Goal: Information Seeking & Learning: Learn about a topic

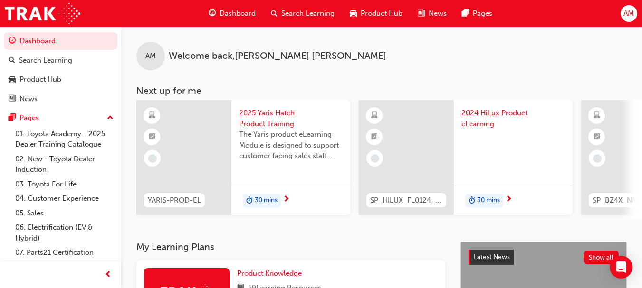
scroll to position [143, 0]
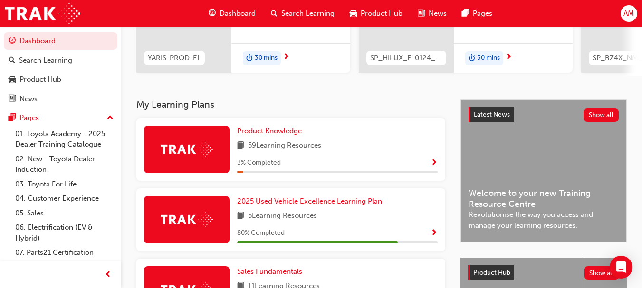
click at [202, 272] on div at bounding box center [187, 291] width 86 height 48
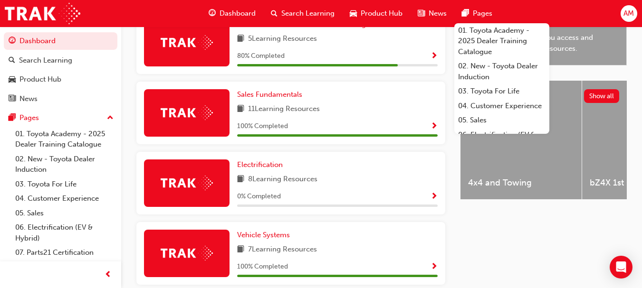
scroll to position [316, 0]
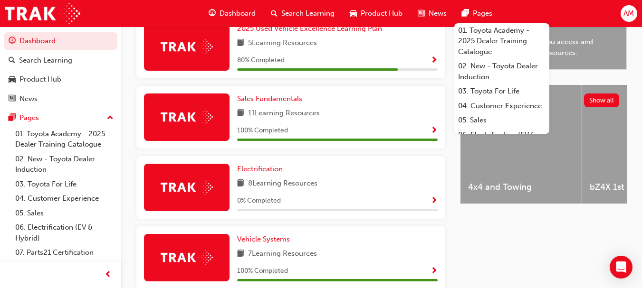
click at [266, 173] on span "Electrification" at bounding box center [260, 169] width 46 height 9
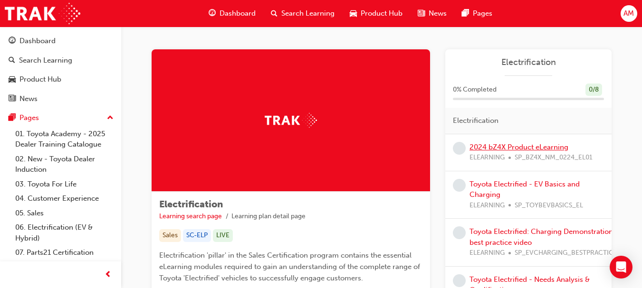
click at [537, 148] on link "2024 bZ4X Product eLearning" at bounding box center [519, 147] width 99 height 9
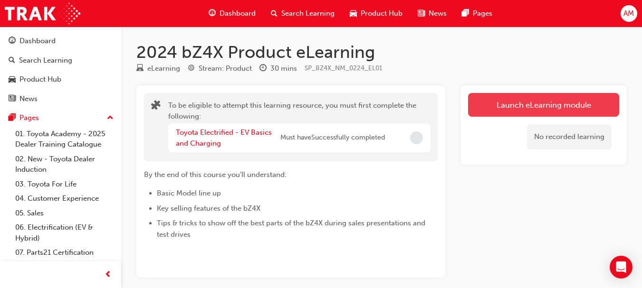
click at [536, 105] on button "Launch eLearning module" at bounding box center [543, 105] width 151 height 24
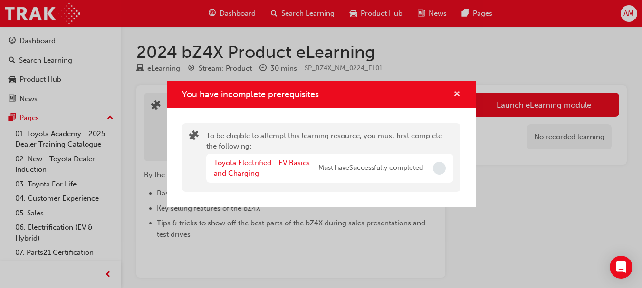
click at [456, 93] on span "cross-icon" at bounding box center [456, 95] width 7 height 9
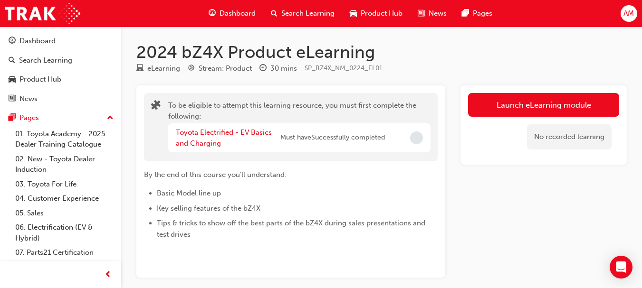
click at [232, 11] on span "Dashboard" at bounding box center [238, 13] width 36 height 11
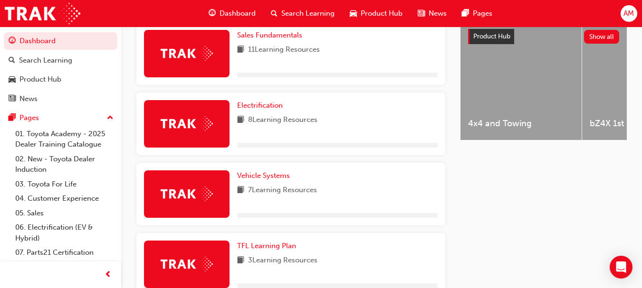
scroll to position [380, 0]
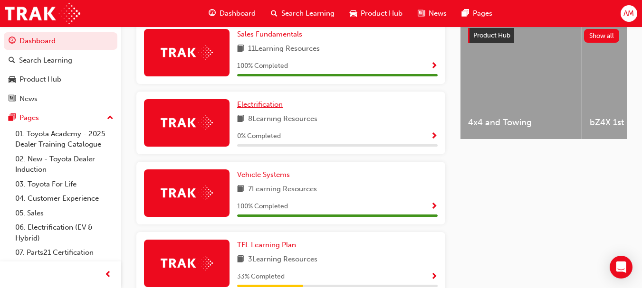
click at [260, 108] on span "Electrification" at bounding box center [260, 104] width 46 height 9
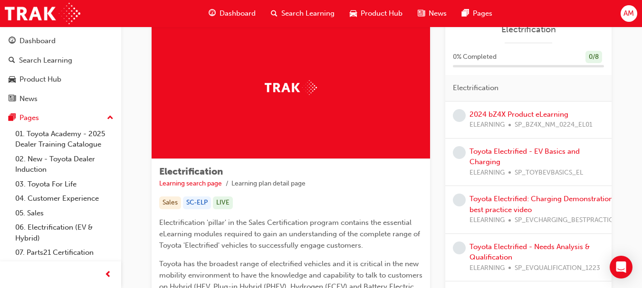
scroll to position [95, 0]
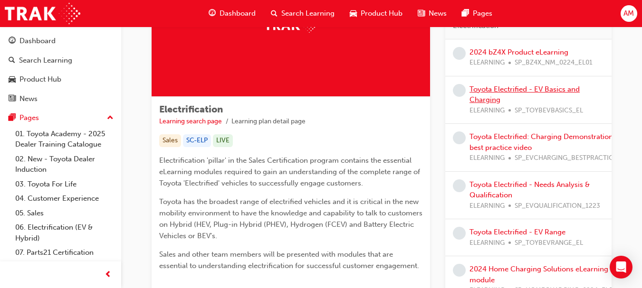
click at [508, 88] on link "Toyota Electrified - EV Basics and Charging" at bounding box center [525, 94] width 110 height 19
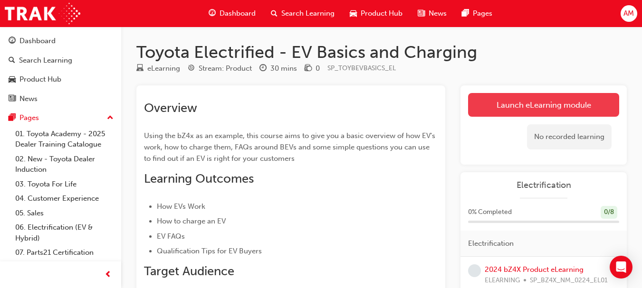
click at [534, 105] on link "Launch eLearning module" at bounding box center [543, 105] width 151 height 24
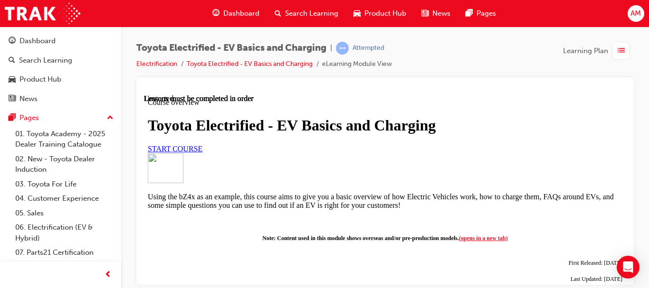
scroll to position [48, 0]
click at [202, 153] on span "START COURSE" at bounding box center [175, 148] width 55 height 8
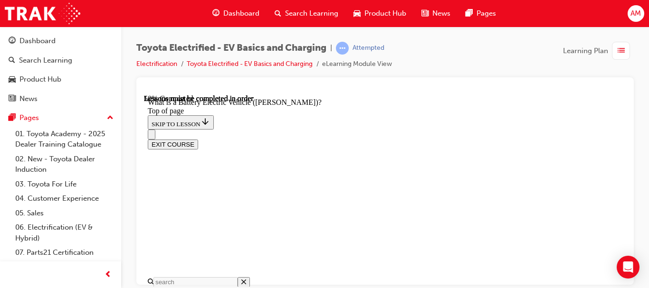
scroll to position [980, 0]
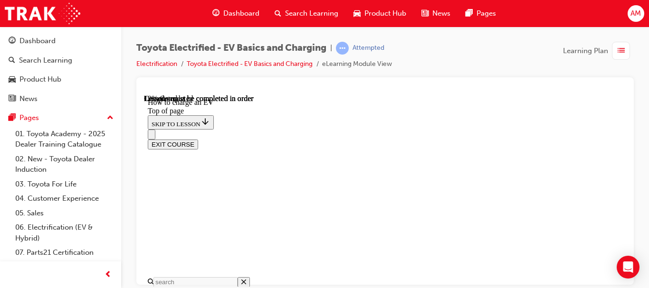
scroll to position [854, 0]
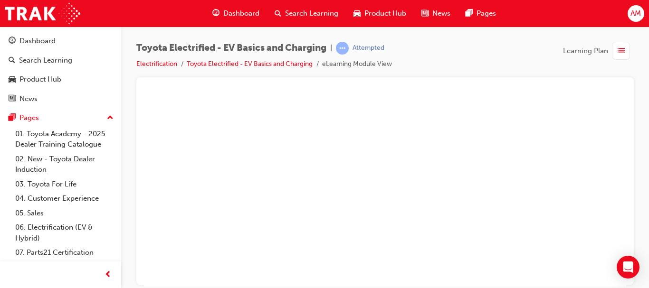
click at [294, 192] on button "Unzoom image" at bounding box center [385, 190] width 482 height 192
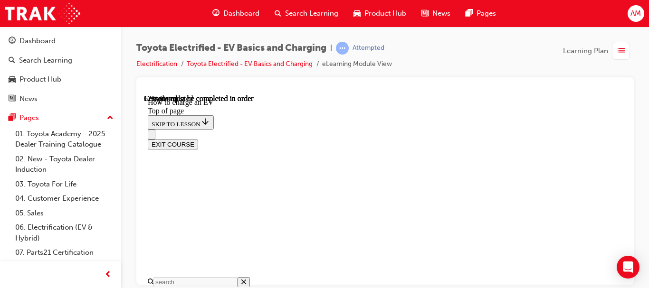
scroll to position [3040, 0]
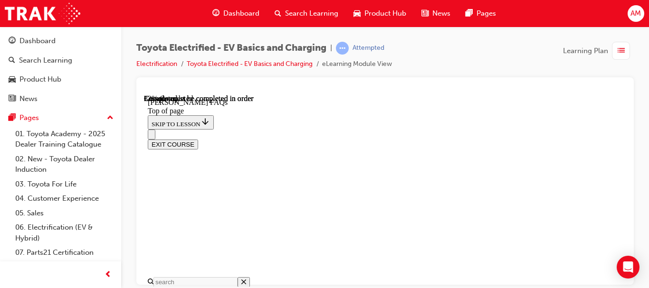
scroll to position [457, 0]
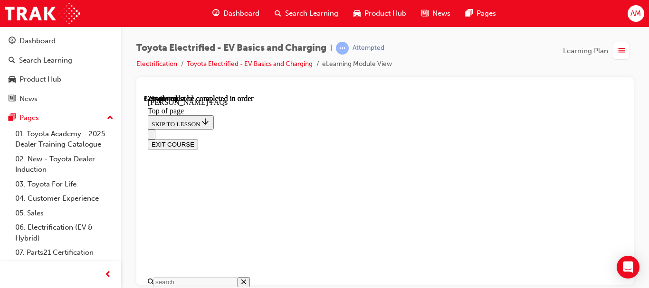
scroll to position [1123, 0]
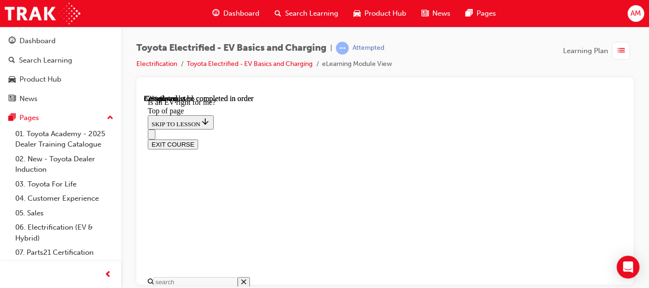
scroll to position [1570, 0]
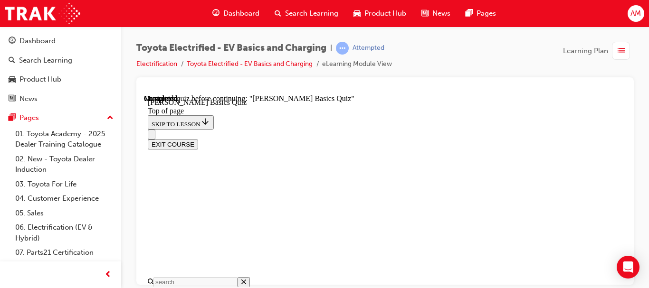
scroll to position [362, 0]
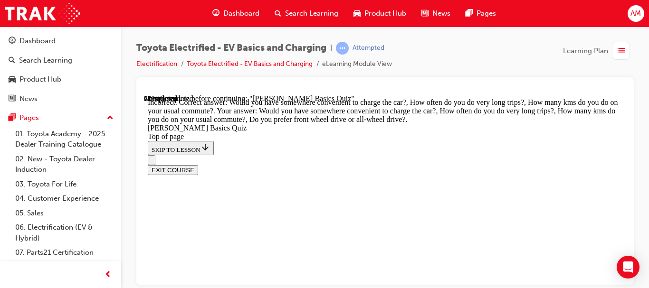
scroll to position [395, 0]
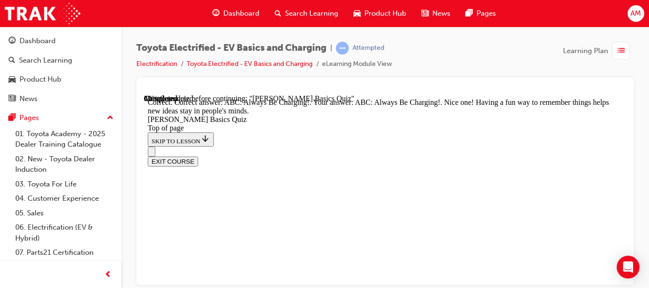
scroll to position [345, 0]
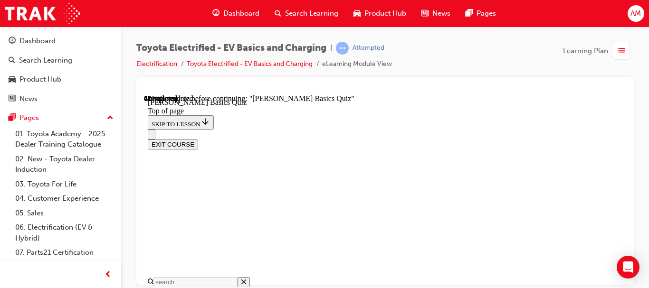
scroll to position [267, 0]
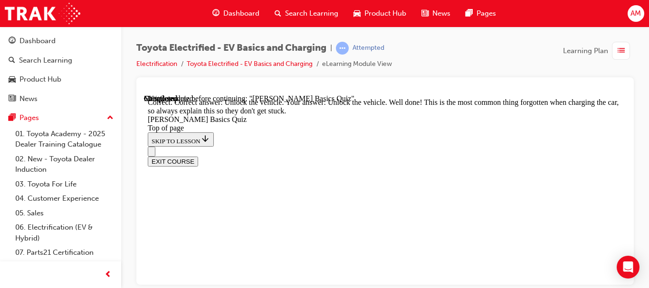
scroll to position [467, 0]
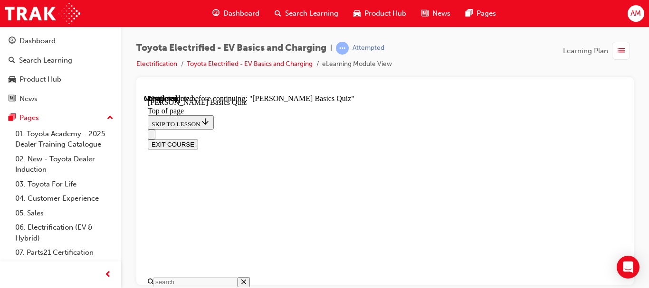
scroll to position [124, 0]
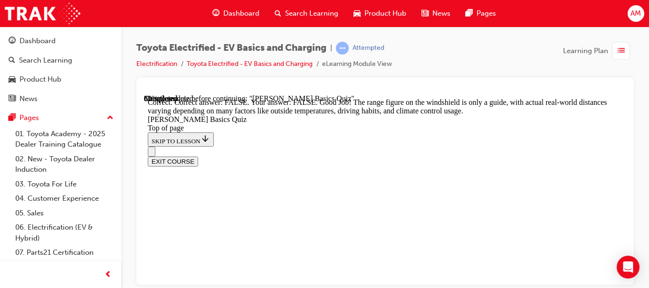
scroll to position [357, 0]
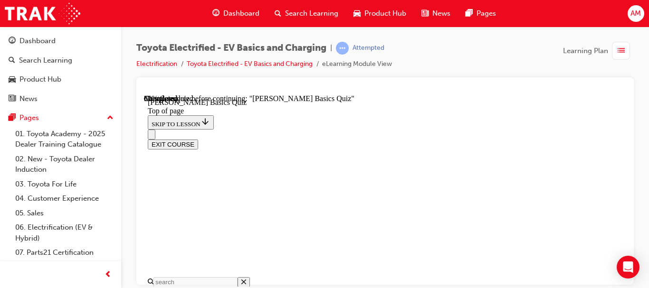
scroll to position [219, 0]
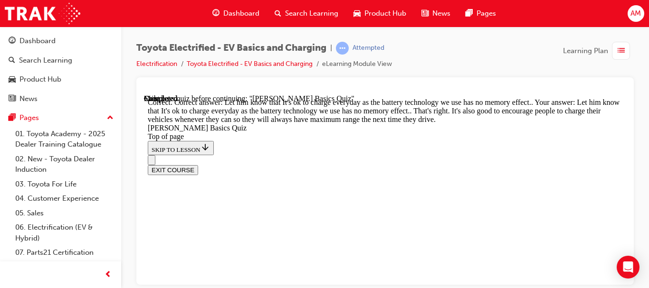
scroll to position [393, 0]
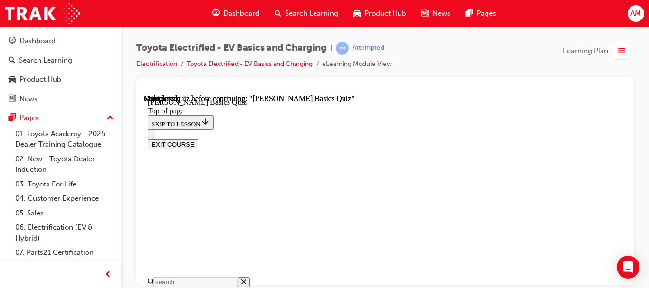
scroll to position [324, 0]
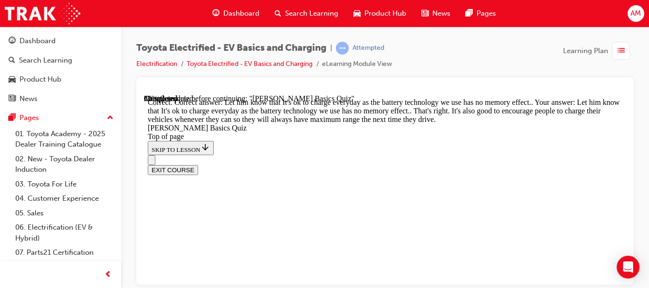
scroll to position [393, 0]
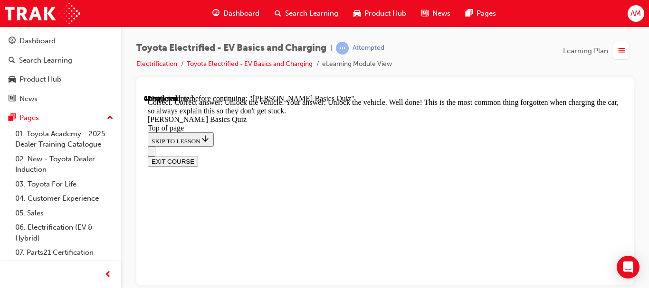
scroll to position [467, 0]
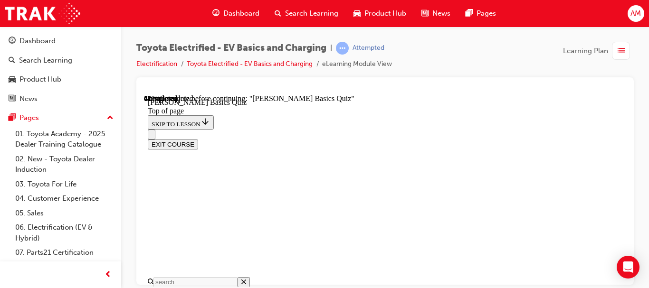
scroll to position [219, 0]
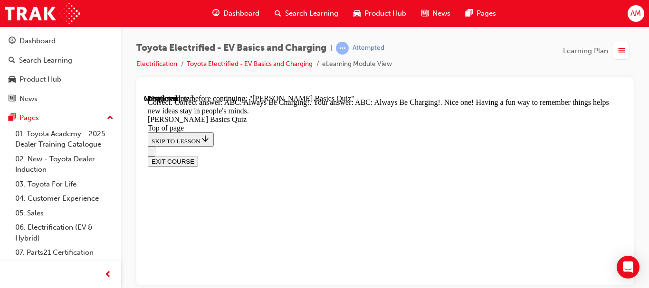
scroll to position [345, 0]
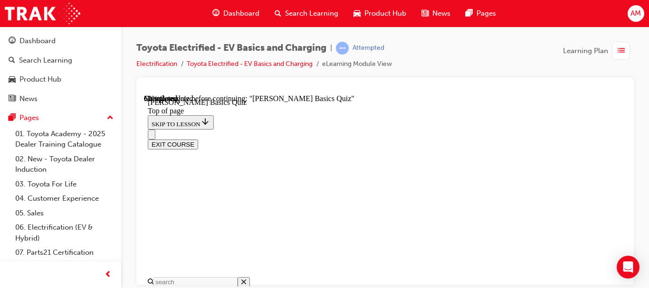
scroll to position [172, 0]
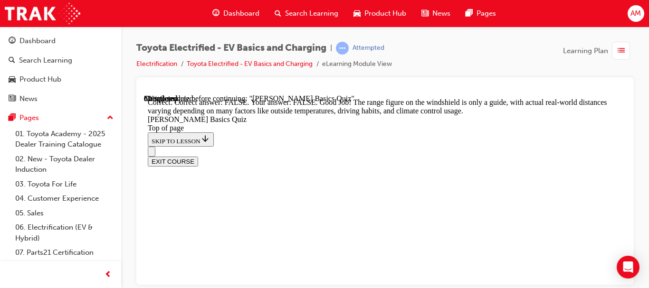
scroll to position [357, 0]
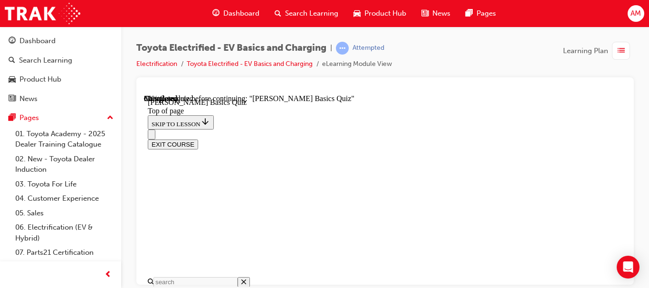
scroll to position [172, 0]
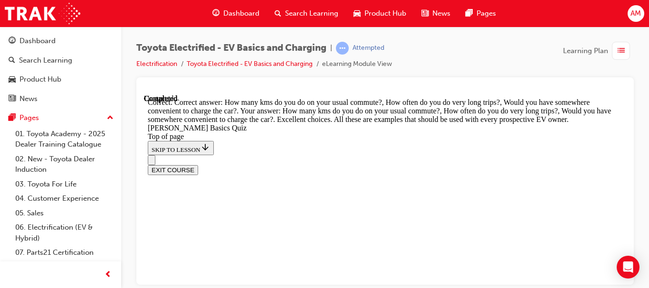
scroll to position [464, 0]
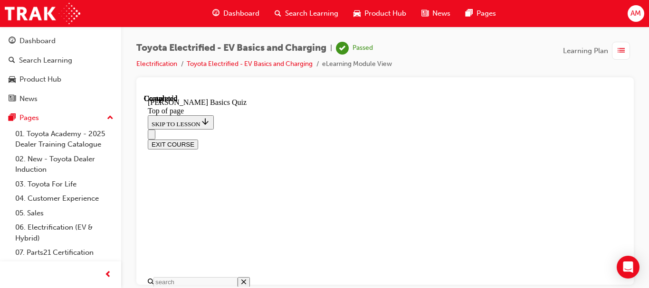
scroll to position [324, 0]
click at [587, 49] on span "Learning Plan" at bounding box center [585, 51] width 45 height 11
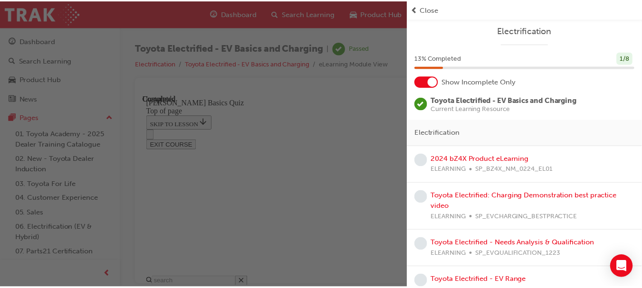
scroll to position [0, 0]
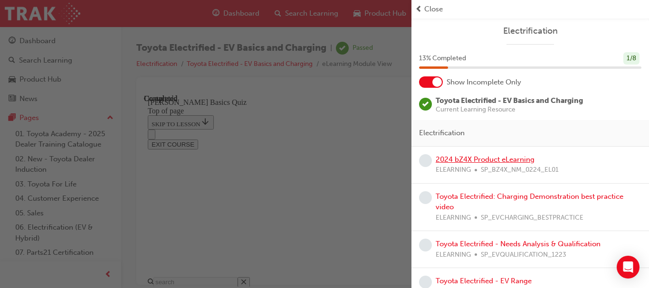
click at [492, 158] on link "2024 bZ4X Product eLearning" at bounding box center [485, 159] width 99 height 9
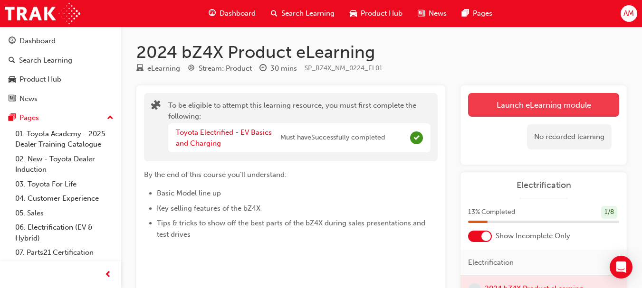
click at [531, 104] on button "Launch eLearning module" at bounding box center [543, 105] width 151 height 24
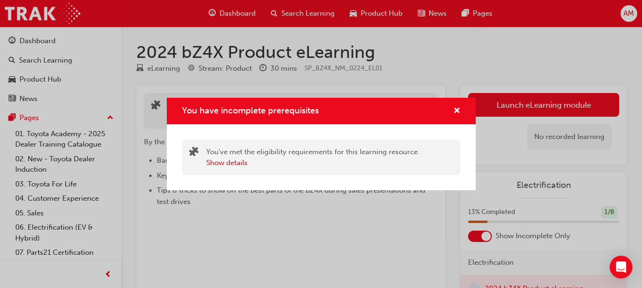
click at [485, 62] on div "You have incomplete prerequisites You've met the eligibility requirements for t…" at bounding box center [321, 144] width 642 height 288
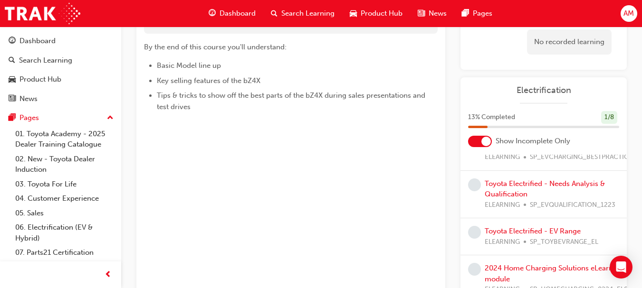
scroll to position [48, 0]
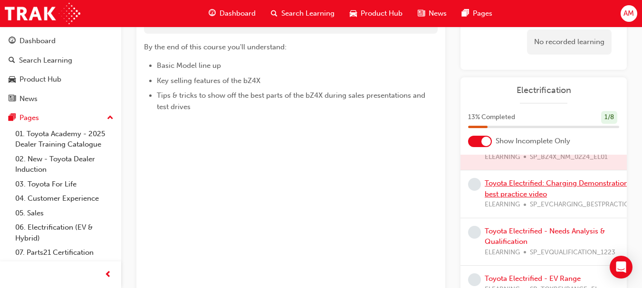
click at [526, 183] on link "Toyota Electrified: Charging Demonstration best practice video" at bounding box center [557, 188] width 144 height 19
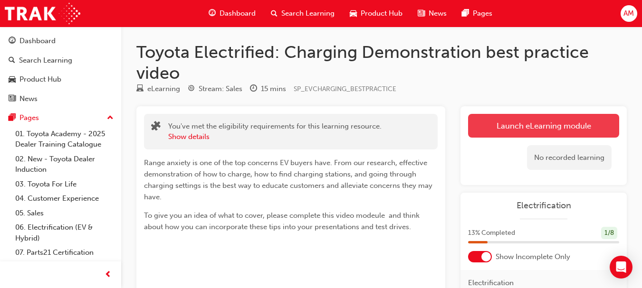
click at [537, 123] on link "Launch eLearning module" at bounding box center [543, 126] width 151 height 24
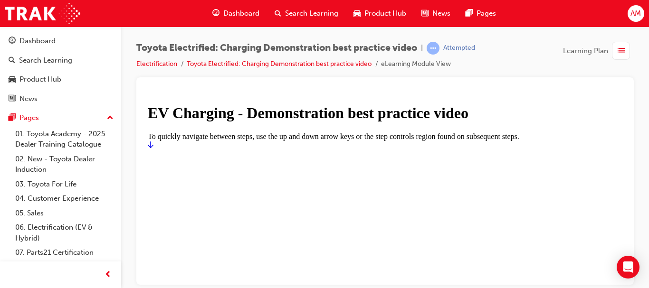
click at [154, 148] on icon "Start" at bounding box center [151, 145] width 6 height 8
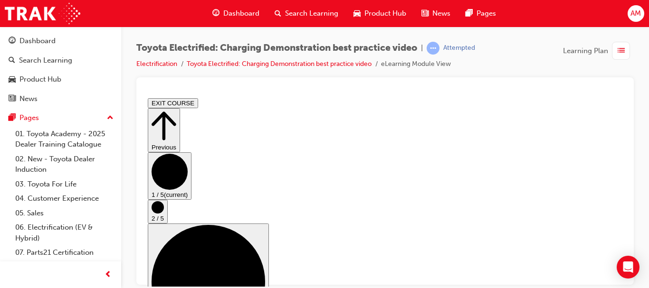
scroll to position [43, 0]
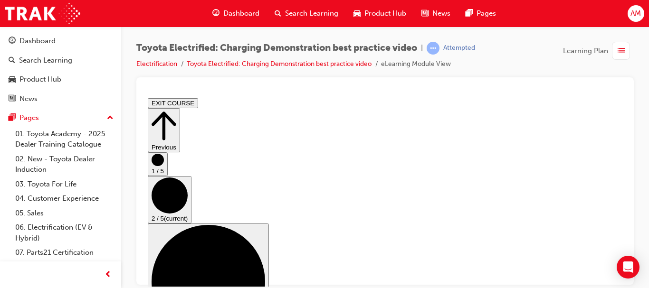
scroll to position [0, 0]
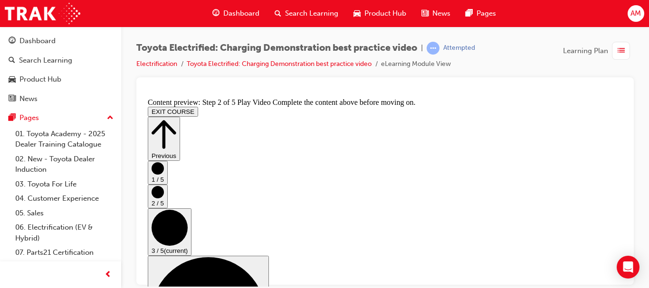
scroll to position [143, 0]
checkbox input "true"
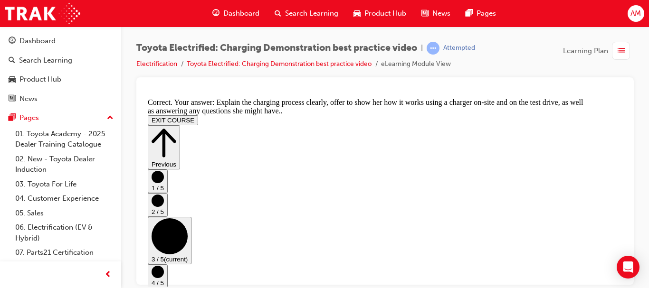
scroll to position [324, 0]
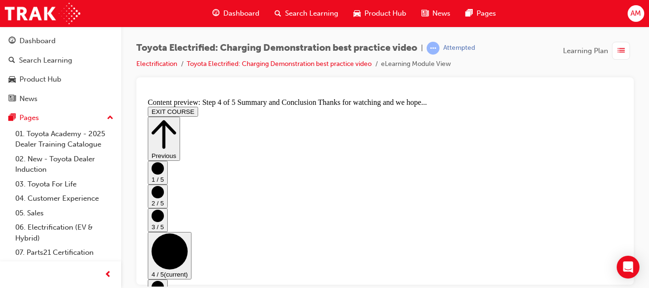
scroll to position [93, 0]
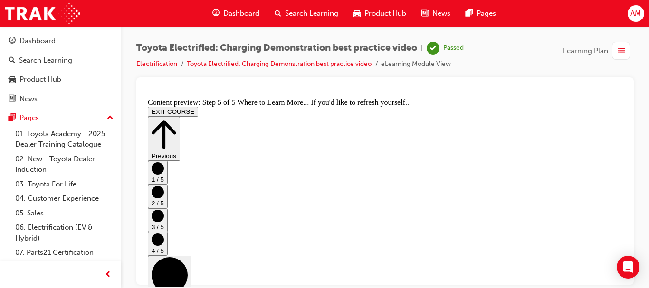
scroll to position [245, 0]
click at [176, 118] on icon "Step controls" at bounding box center [164, 134] width 25 height 33
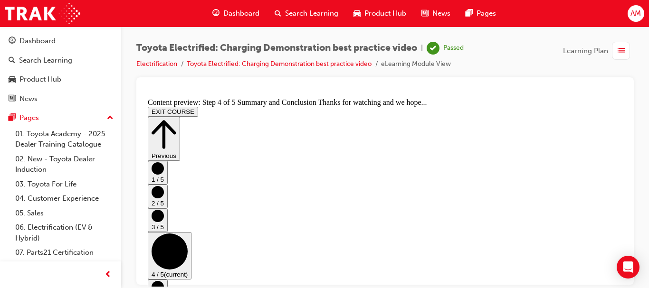
scroll to position [93, 0]
click at [198, 106] on button "EXIT COURSE" at bounding box center [173, 111] width 50 height 10
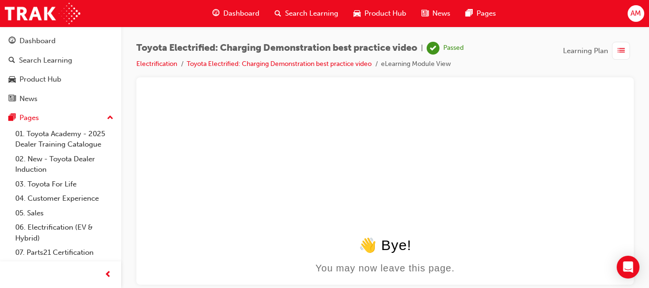
scroll to position [0, 0]
click at [620, 49] on span "list-icon" at bounding box center [621, 51] width 7 height 12
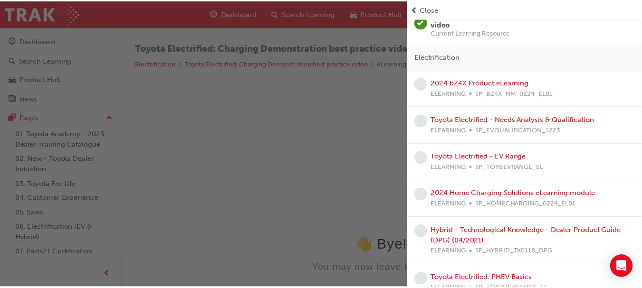
scroll to position [95, 0]
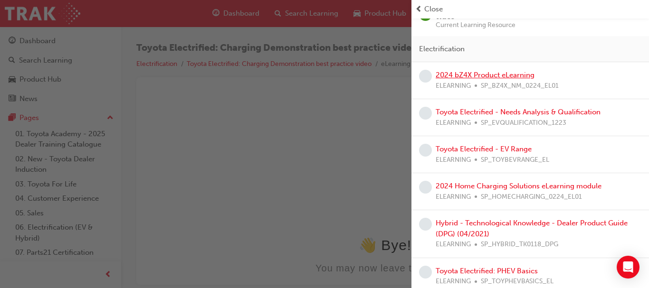
click at [489, 75] on link "2024 bZ4X Product eLearning" at bounding box center [485, 75] width 99 height 9
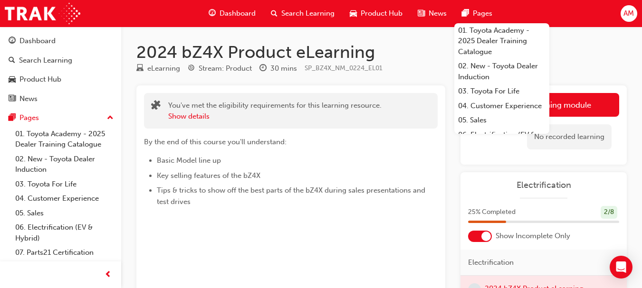
click at [230, 11] on span "Dashboard" at bounding box center [238, 13] width 36 height 11
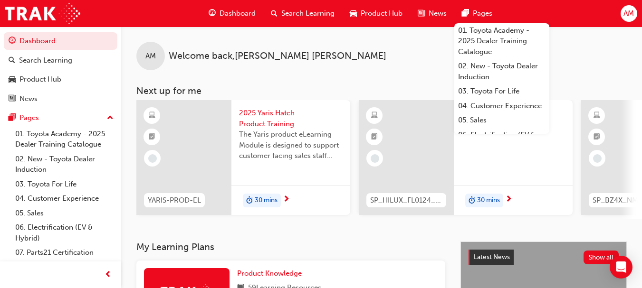
click at [349, 242] on div "AM Welcome back , [PERSON_NAME] Next up for me YARIS-PROD-EL 2025 Yaris Hatch P…" at bounding box center [381, 134] width 521 height 215
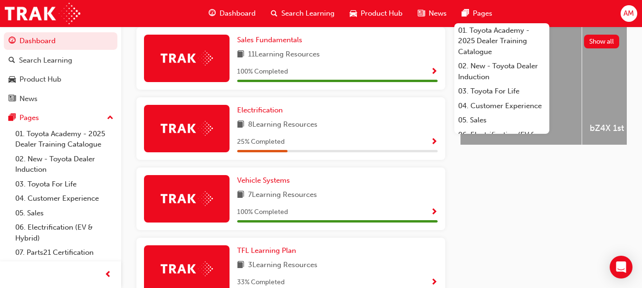
scroll to position [380, 0]
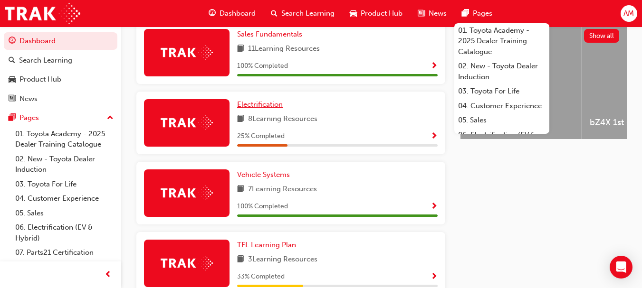
click at [255, 108] on span "Electrification" at bounding box center [260, 104] width 46 height 9
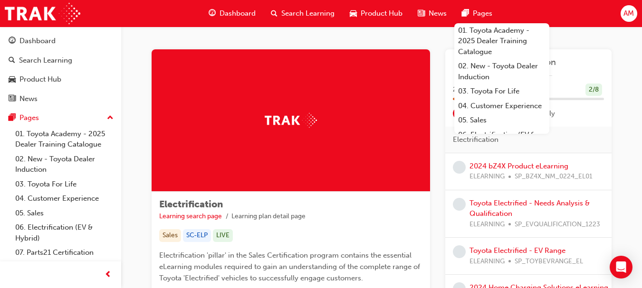
click at [593, 36] on div "Electrification Learning search page Learning plan detail page Electrification …" at bounding box center [381, 256] width 521 height 459
click at [559, 46] on div "Electrification Learning search page Learning plan detail page Electrification …" at bounding box center [381, 256] width 521 height 459
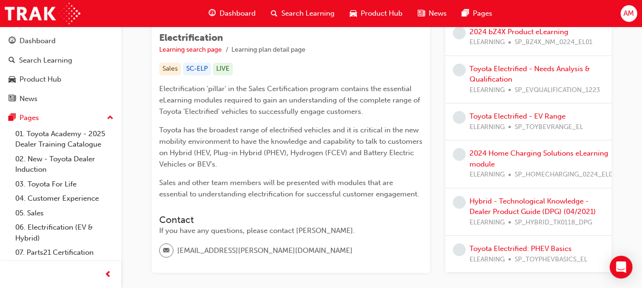
scroll to position [190, 0]
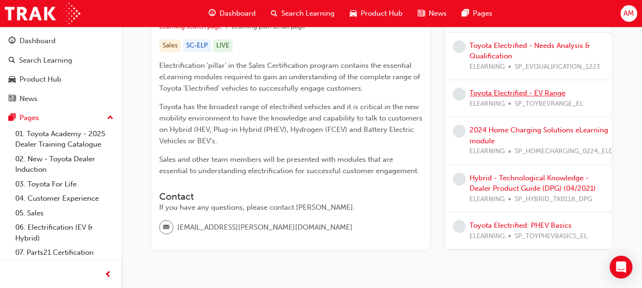
click at [521, 89] on link "Toyota Electrified - EV Range" at bounding box center [518, 93] width 96 height 9
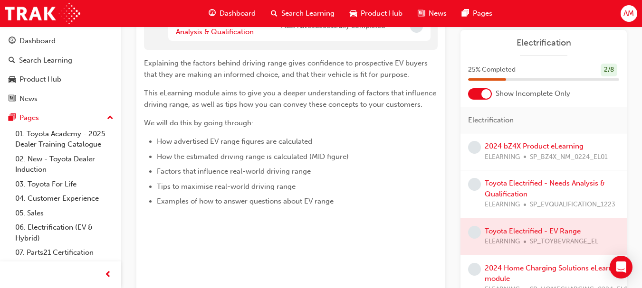
scroll to position [48, 0]
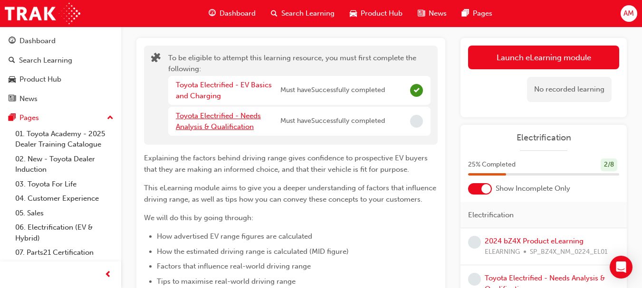
click at [222, 117] on link "Toyota Electrified - Needs Analysis & Qualification" at bounding box center [218, 121] width 85 height 19
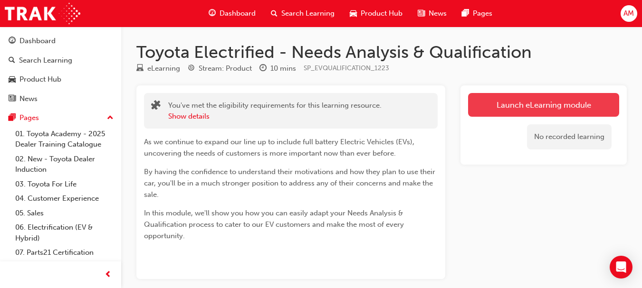
click at [542, 106] on link "Launch eLearning module" at bounding box center [543, 105] width 151 height 24
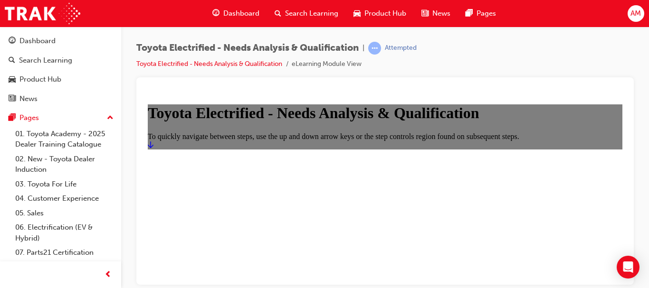
click at [154, 148] on icon "Start" at bounding box center [151, 145] width 6 height 8
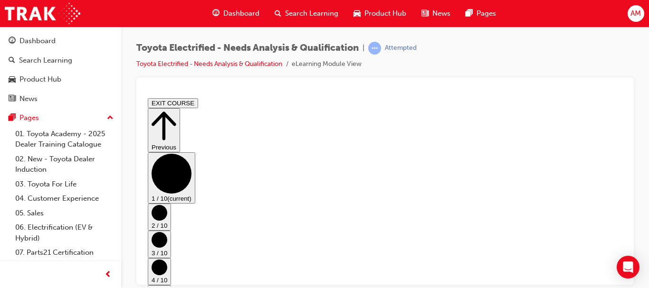
scroll to position [96, 0]
click at [167, 205] on circle "Step controls" at bounding box center [160, 213] width 16 height 16
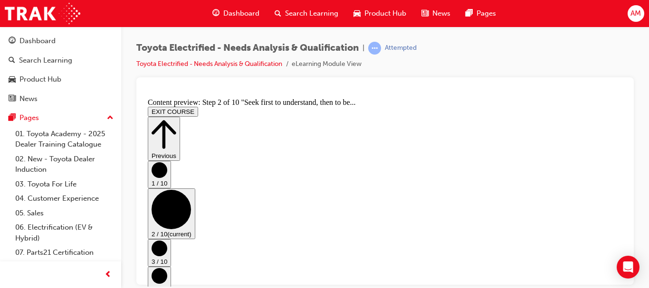
scroll to position [49, 0]
click at [167, 240] on circle "Step controls" at bounding box center [160, 248] width 16 height 16
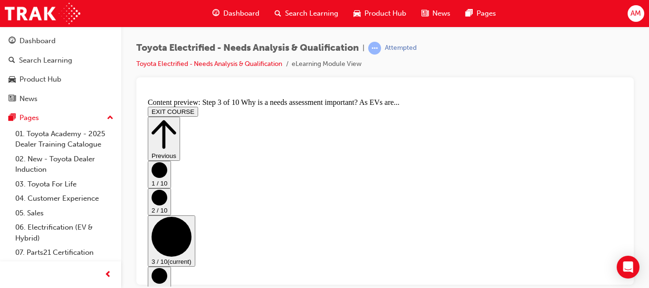
scroll to position [231, 0]
click at [167, 268] on circle "Step controls" at bounding box center [160, 276] width 16 height 16
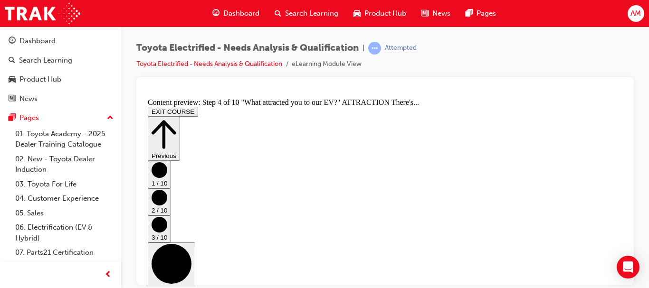
scroll to position [451, 0]
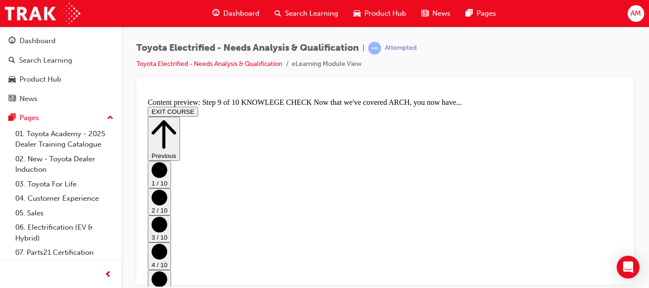
scroll to position [285, 0]
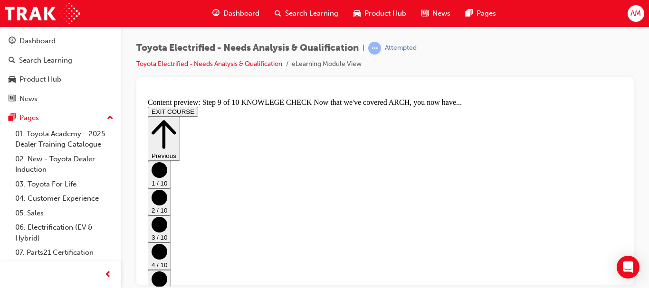
scroll to position [244, 0]
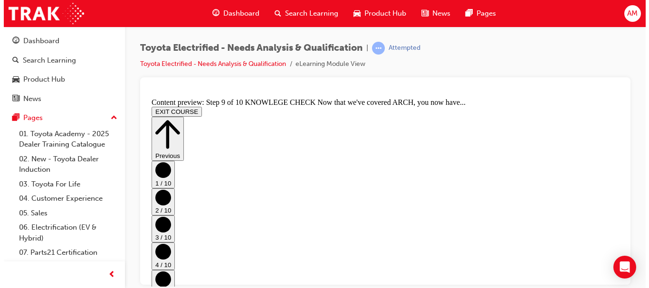
scroll to position [0, 0]
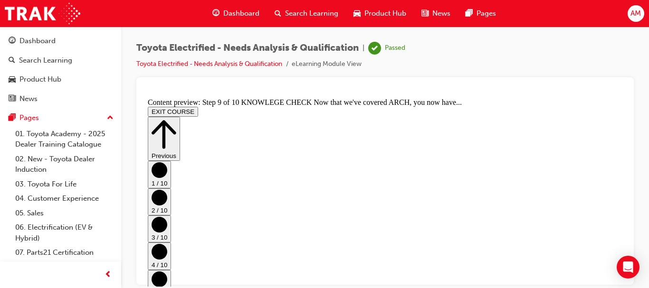
click at [176, 120] on icon "Step controls" at bounding box center [164, 134] width 25 height 29
click at [198, 106] on button "EXIT COURSE" at bounding box center [173, 111] width 50 height 10
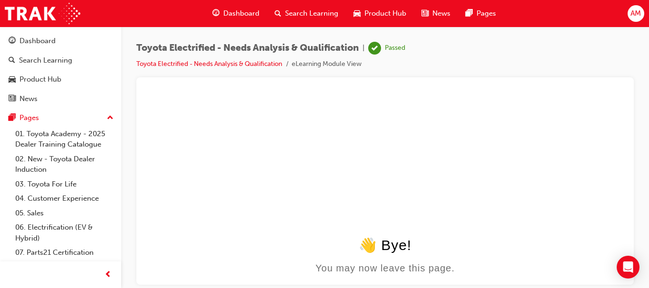
click at [246, 13] on span "Dashboard" at bounding box center [241, 13] width 36 height 11
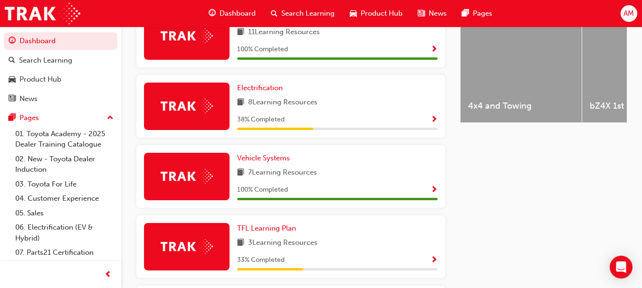
scroll to position [380, 0]
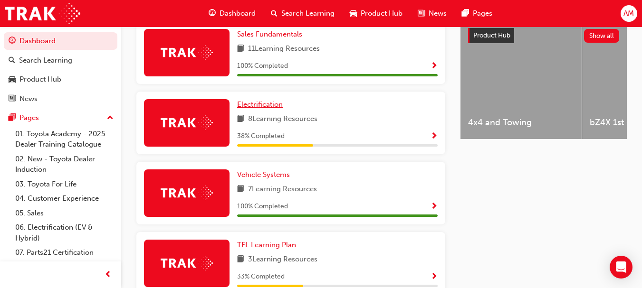
click at [265, 109] on span "Electrification" at bounding box center [260, 104] width 46 height 9
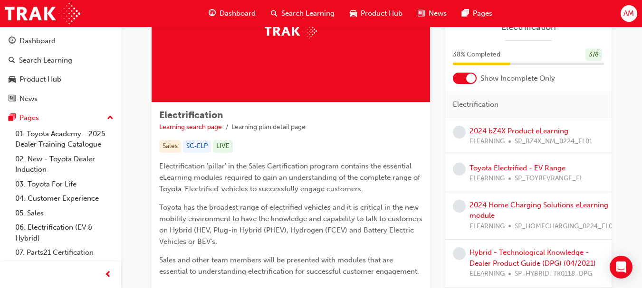
scroll to position [78, 0]
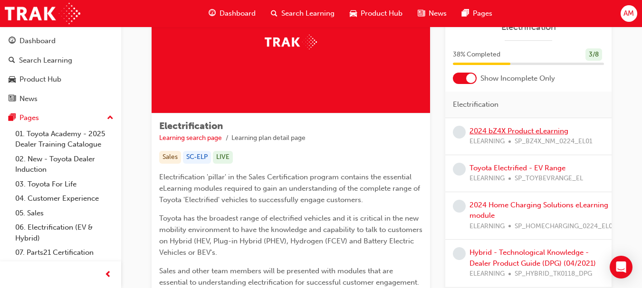
click at [517, 129] on link "2024 bZ4X Product eLearning" at bounding box center [519, 131] width 99 height 9
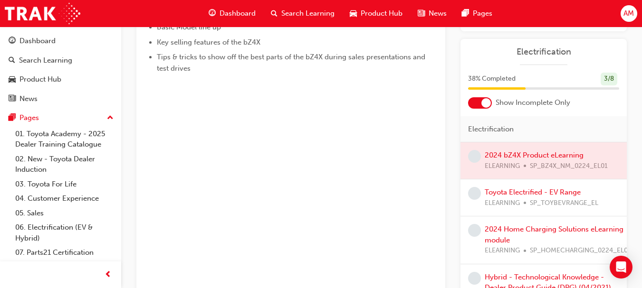
scroll to position [143, 0]
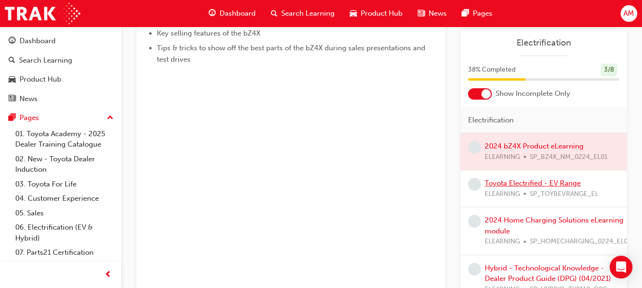
click at [538, 183] on link "Toyota Electrified - EV Range" at bounding box center [533, 183] width 96 height 9
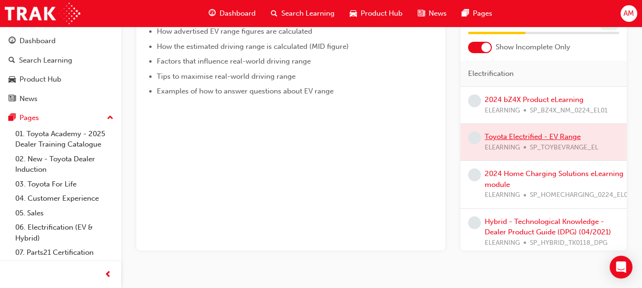
scroll to position [190, 0]
click at [537, 170] on link "2024 Home Charging Solutions eLearning module" at bounding box center [554, 178] width 139 height 19
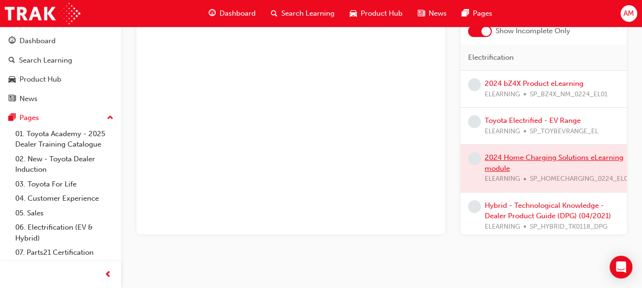
scroll to position [206, 0]
click at [537, 205] on link "Hybrid - Technological Knowledge - Dealer Product Guide (DPG) (04/2021)" at bounding box center [548, 210] width 126 height 19
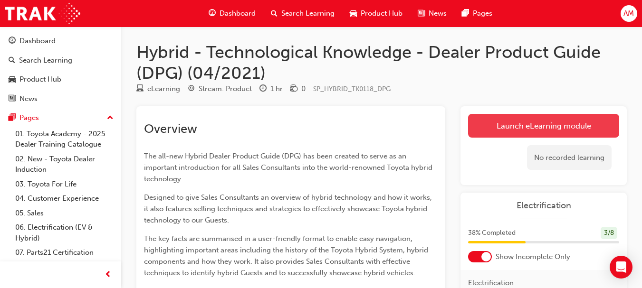
click at [546, 125] on link "Launch eLearning module" at bounding box center [543, 126] width 151 height 24
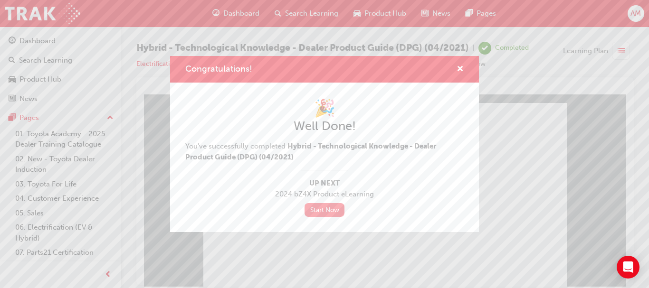
click at [317, 209] on link "Start Now" at bounding box center [325, 210] width 40 height 14
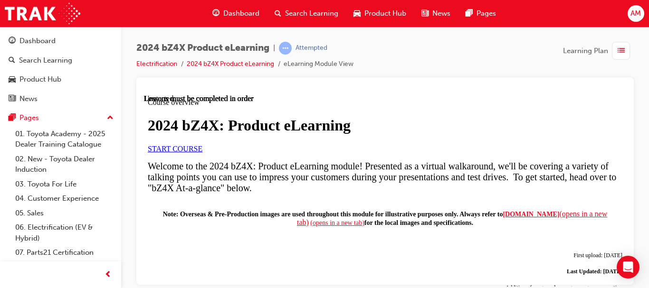
click at [202, 153] on span "START COURSE" at bounding box center [175, 148] width 55 height 8
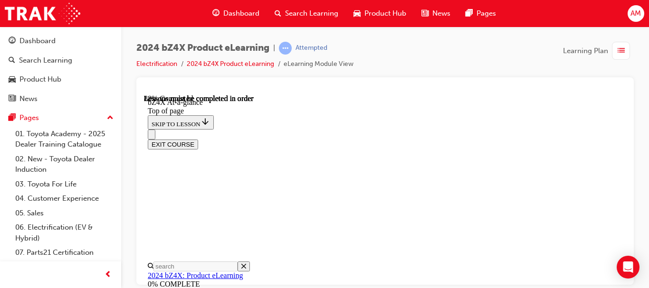
scroll to position [1754, 0]
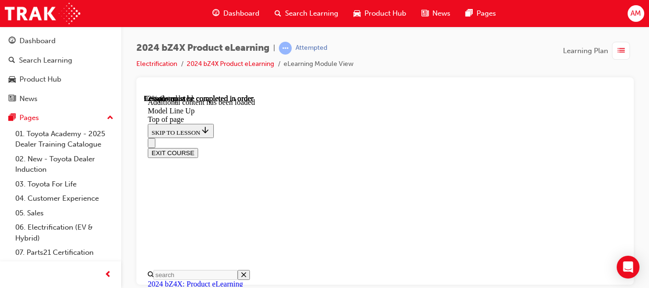
scroll to position [1708, 0]
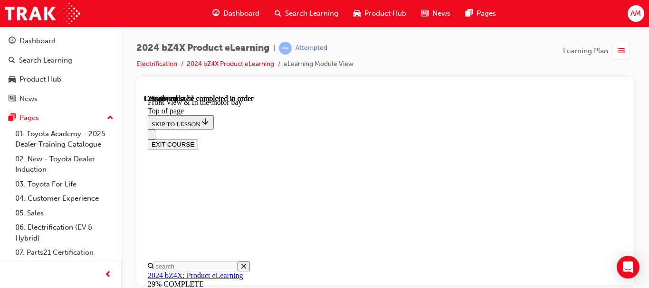
scroll to position [362, 0]
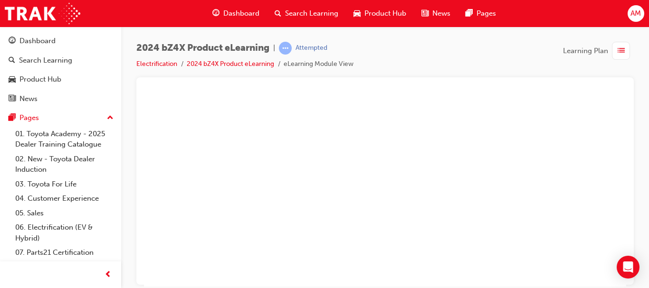
click at [513, 169] on button "Unzoom image" at bounding box center [385, 190] width 482 height 192
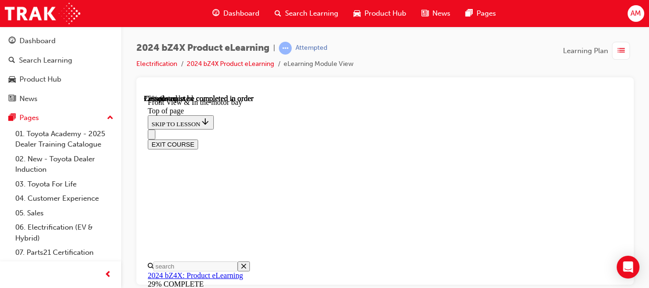
scroll to position [610, 0]
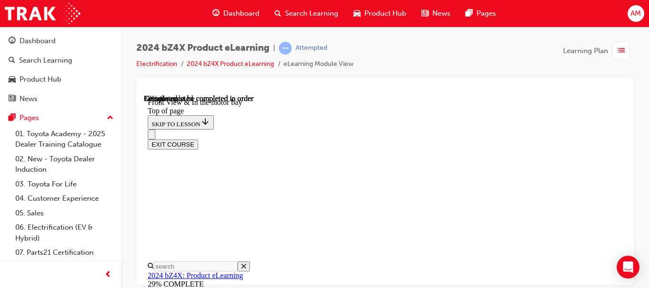
scroll to position [0, 0]
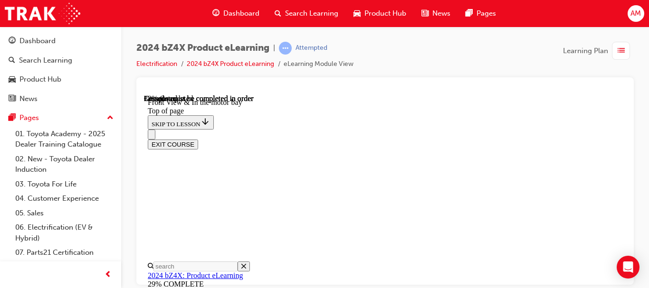
scroll to position [646, 0]
drag, startPoint x: 513, startPoint y: 260, endPoint x: 513, endPoint y: 254, distance: 6.2
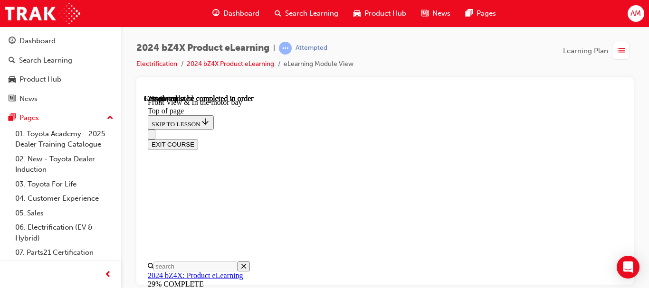
scroll to position [1214, 0]
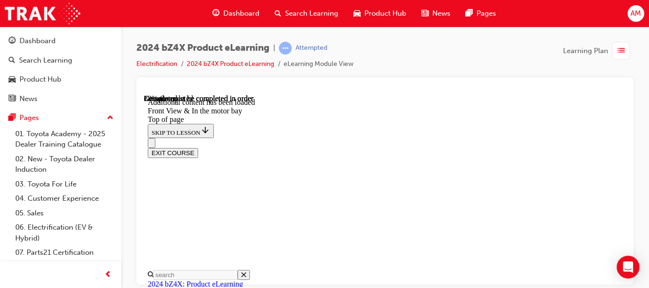
scroll to position [1462, 0]
drag, startPoint x: 407, startPoint y: 172, endPoint x: 506, endPoint y: 227, distance: 113.0
drag, startPoint x: 401, startPoint y: 135, endPoint x: 498, endPoint y: 136, distance: 97.4
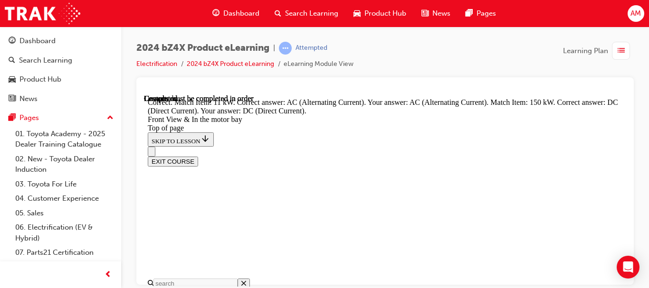
scroll to position [1663, 0]
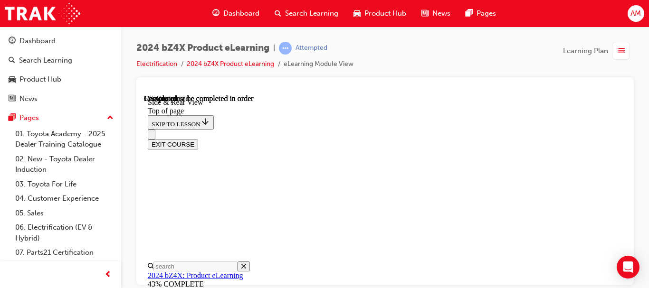
scroll to position [333, 0]
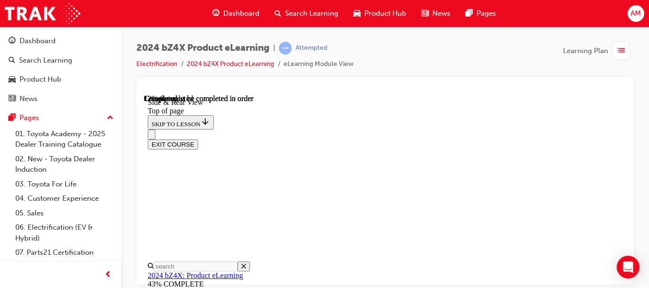
scroll to position [285, 0]
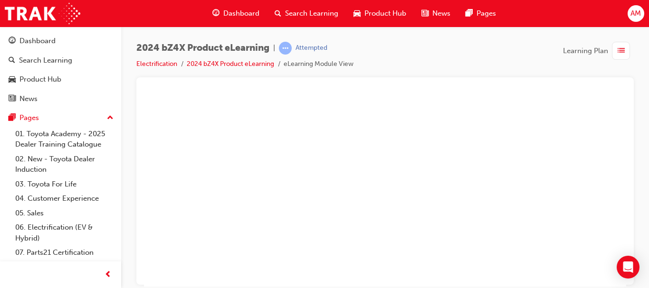
click at [142, 159] on div at bounding box center [385, 181] width 498 height 208
click at [175, 164] on button "Unzoom image" at bounding box center [385, 190] width 482 height 192
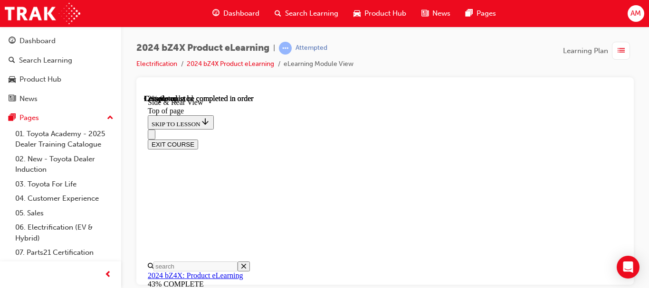
scroll to position [290, 0]
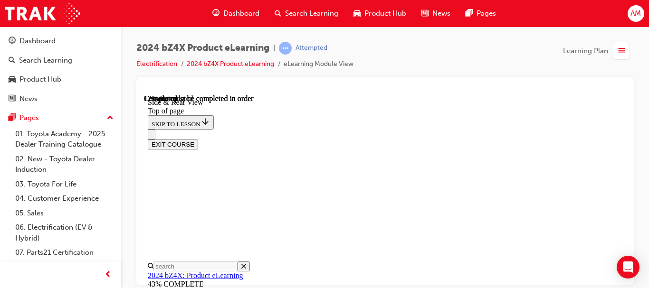
scroll to position [95, 0]
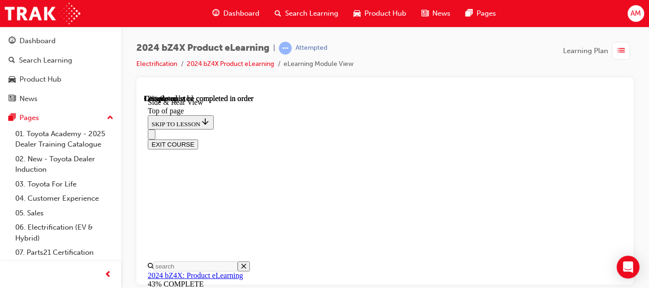
scroll to position [104, 0]
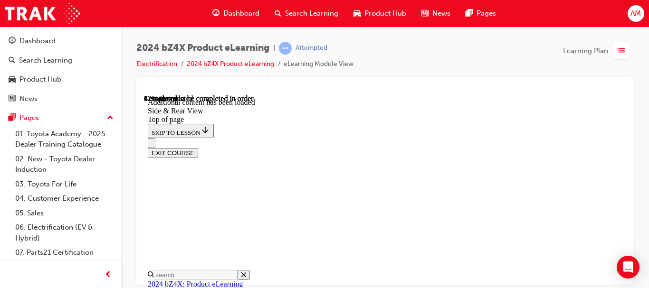
scroll to position [1690, 0]
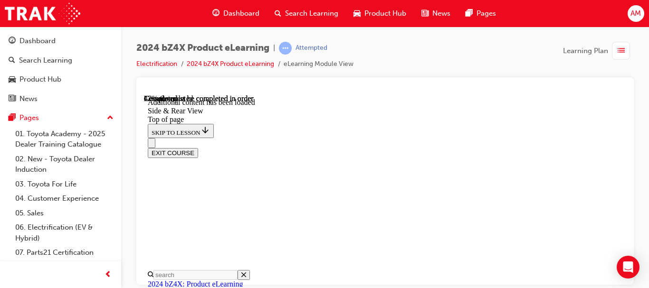
drag, startPoint x: 375, startPoint y: 181, endPoint x: 443, endPoint y: 190, distance: 69.0
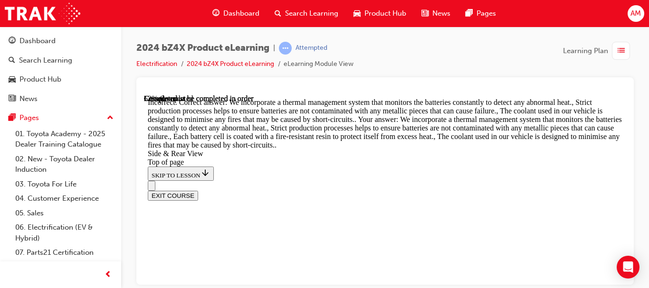
scroll to position [2118, 0]
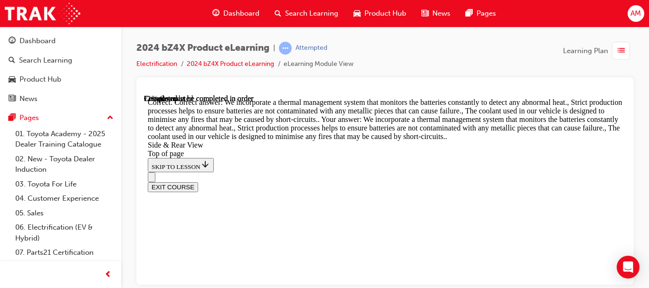
scroll to position [2683, 0]
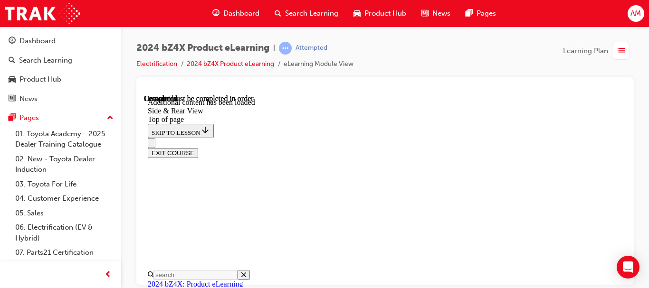
scroll to position [3203, 0]
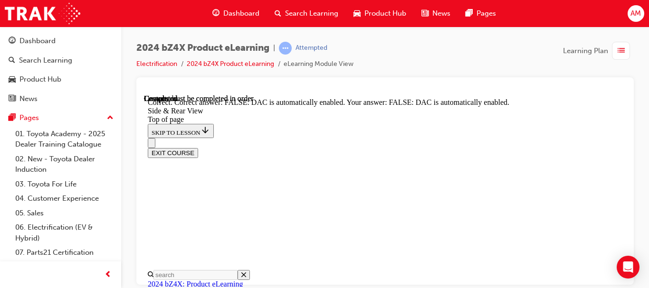
scroll to position [3374, 0]
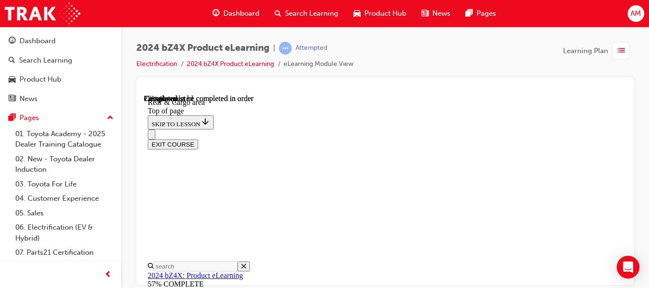
scroll to position [362, 0]
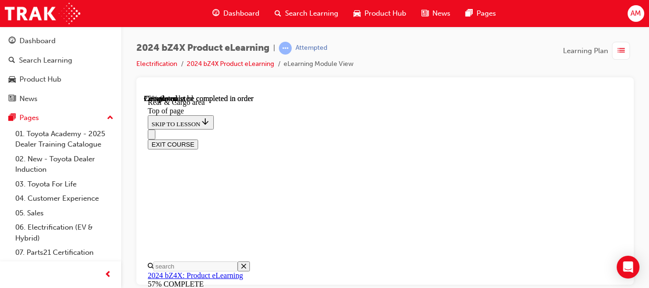
scroll to position [362, 0]
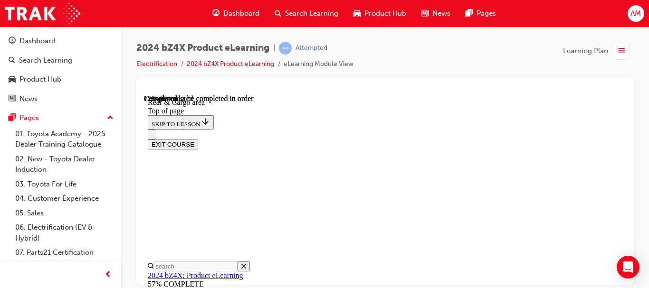
click at [633, 213] on div at bounding box center [385, 181] width 498 height 208
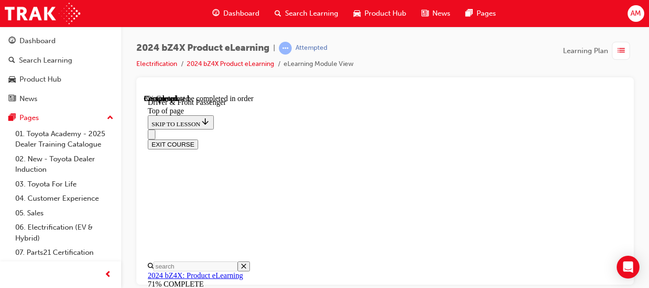
scroll to position [452, 0]
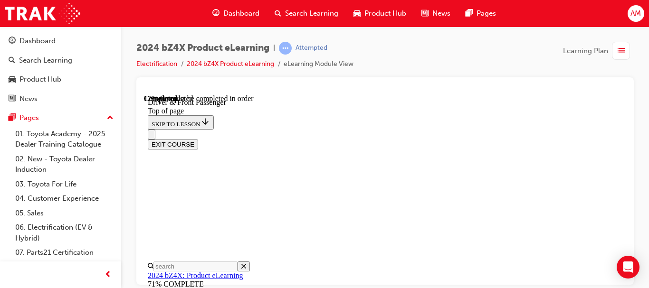
scroll to position [57, 0]
click at [631, 228] on div at bounding box center [385, 181] width 498 height 208
drag, startPoint x: 369, startPoint y: 230, endPoint x: 369, endPoint y: 212, distance: 18.1
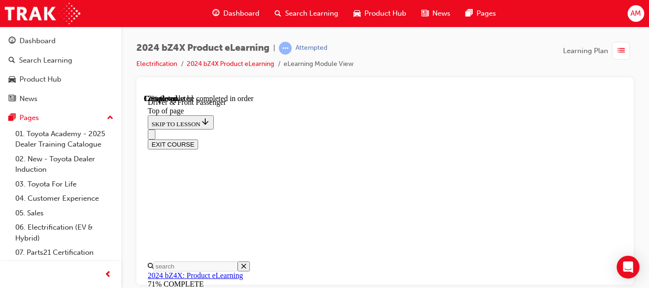
scroll to position [385, 0]
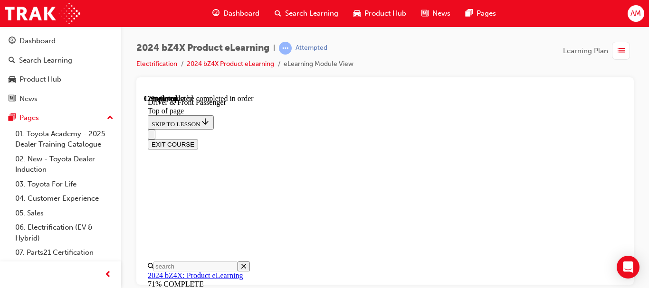
scroll to position [0, 0]
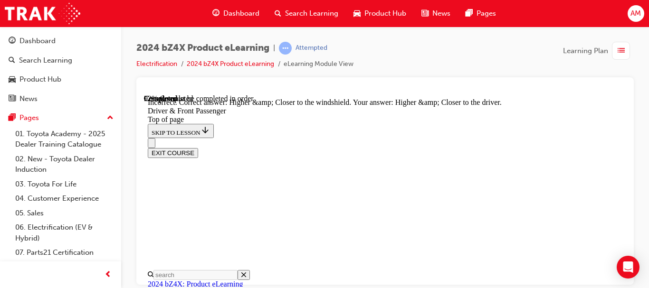
scroll to position [2453, 0]
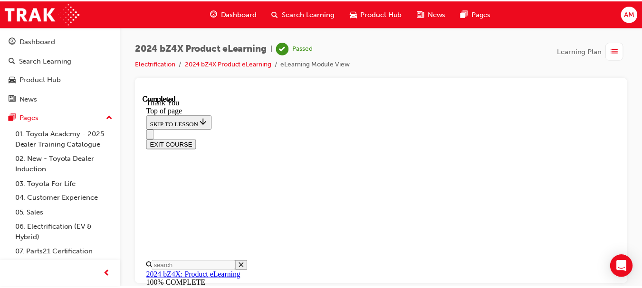
scroll to position [0, 0]
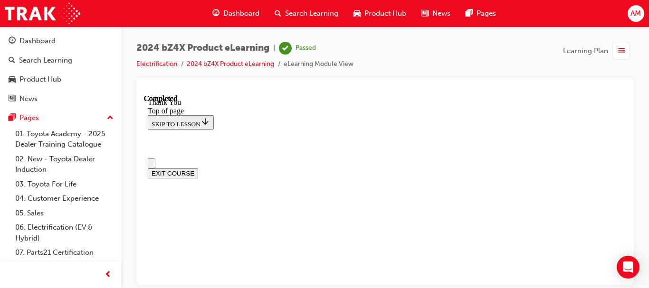
click at [620, 50] on span "list-icon" at bounding box center [621, 51] width 7 height 12
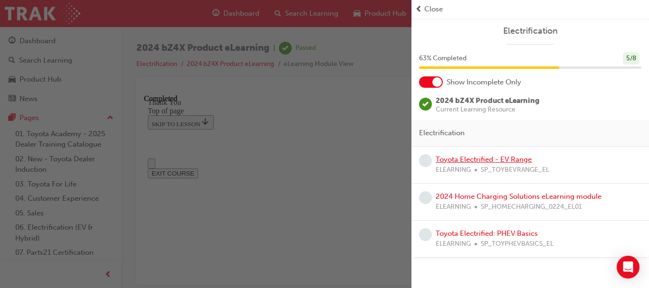
click at [478, 160] on link "Toyota Electrified - EV Range" at bounding box center [484, 159] width 96 height 9
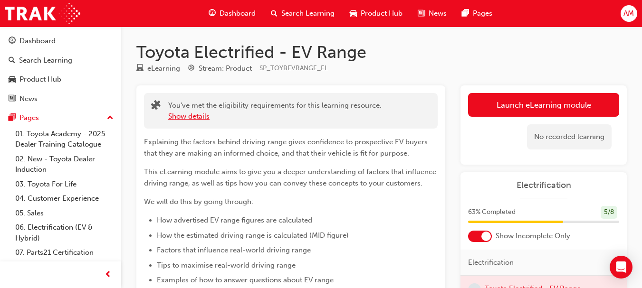
click at [184, 116] on button "Show details" at bounding box center [188, 116] width 41 height 11
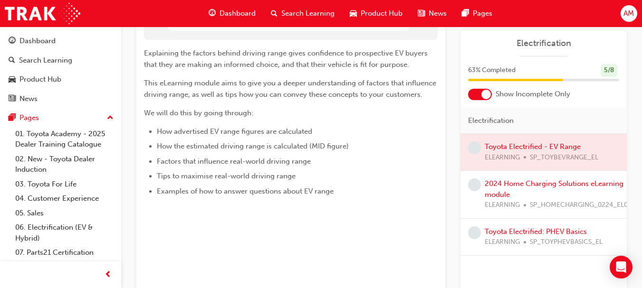
scroll to position [143, 0]
click at [531, 144] on div at bounding box center [544, 152] width 166 height 37
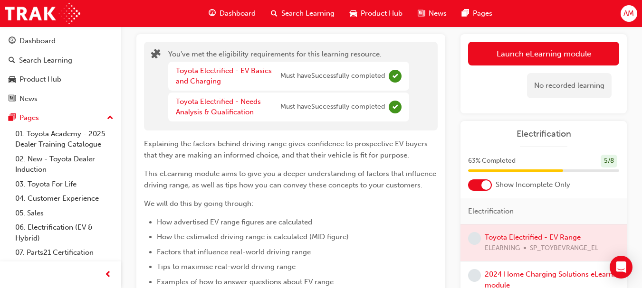
scroll to position [48, 0]
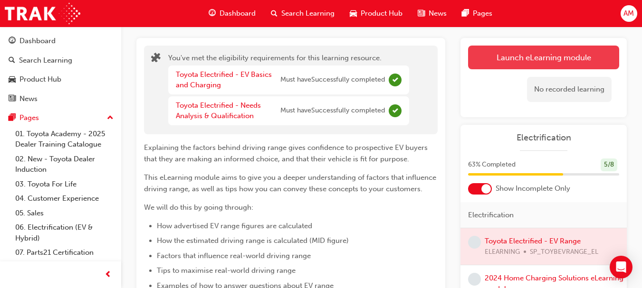
click at [537, 55] on link "Launch eLearning module" at bounding box center [543, 58] width 151 height 24
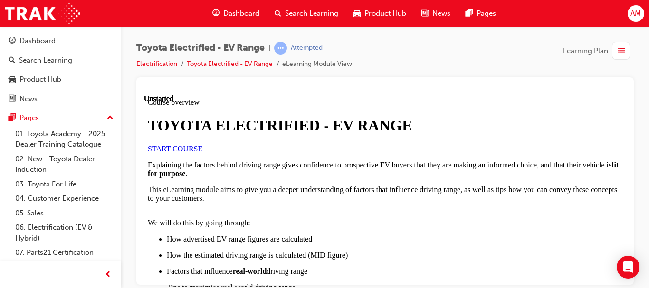
scroll to position [95, 0]
click at [202, 153] on span "START COURSE" at bounding box center [175, 148] width 55 height 8
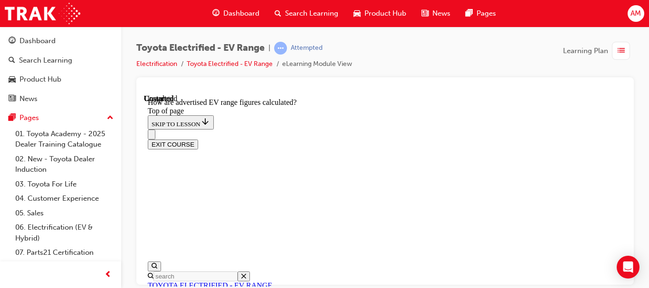
scroll to position [700, 0]
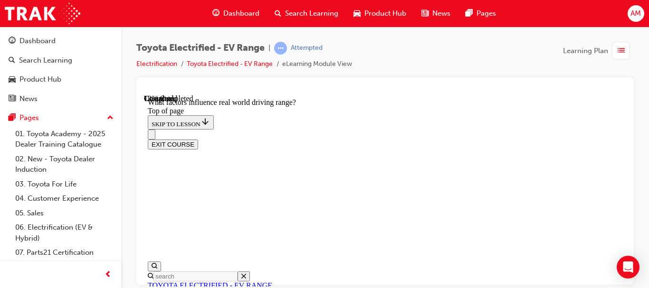
scroll to position [409, 0]
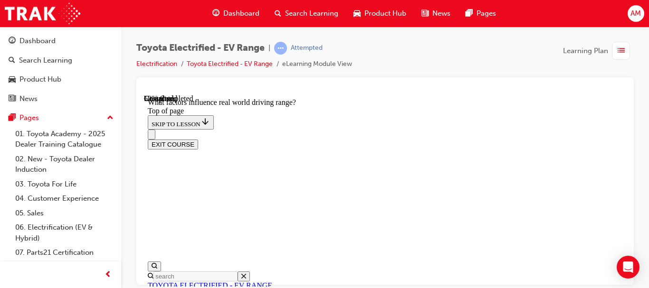
scroll to position [1169, 0]
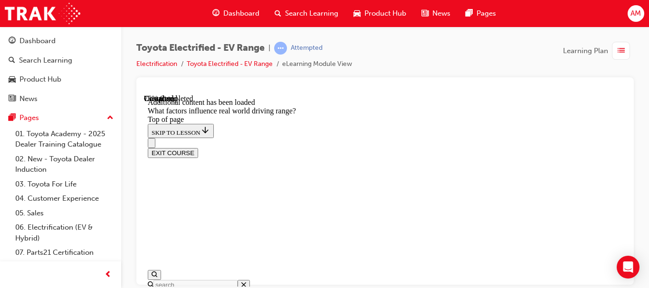
scroll to position [1583, 0]
drag, startPoint x: 470, startPoint y: 117, endPoint x: 549, endPoint y: 243, distance: 148.6
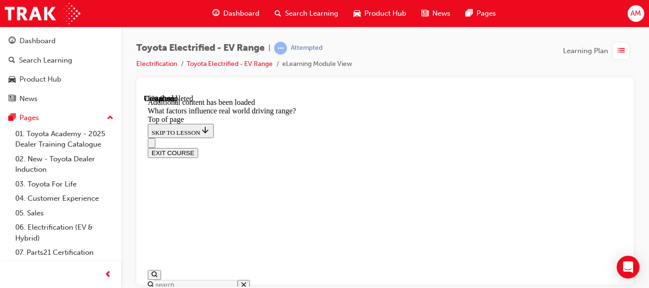
drag, startPoint x: 452, startPoint y: 116, endPoint x: 375, endPoint y: 249, distance: 153.7
drag, startPoint x: 483, startPoint y: 118, endPoint x: 399, endPoint y: 241, distance: 148.7
click at [467, 138] on div "EXIT COURSE" at bounding box center [382, 148] width 468 height 20
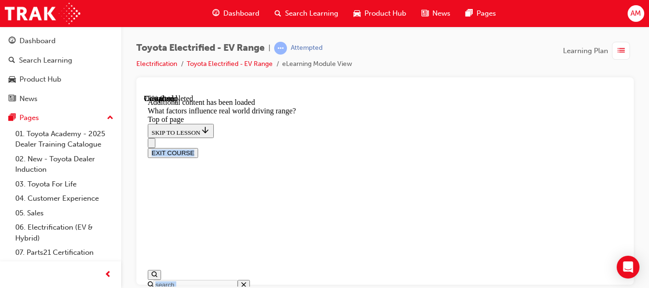
drag, startPoint x: 467, startPoint y: 107, endPoint x: 491, endPoint y: 144, distance: 43.6
click at [498, 54] on div "Toyota Electrified - EV Range | Attempted Electrification Toyota Electrified - …" at bounding box center [385, 60] width 498 height 36
click at [241, 75] on div "Toyota Electrified - EV Range | Attempted Electrification Toyota Electrified - …" at bounding box center [385, 60] width 498 height 36
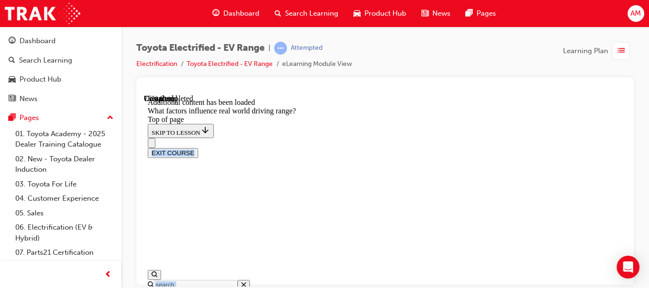
drag, startPoint x: 460, startPoint y: 106, endPoint x: 514, endPoint y: 193, distance: 102.5
drag, startPoint x: 442, startPoint y: 105, endPoint x: 489, endPoint y: 161, distance: 72.9
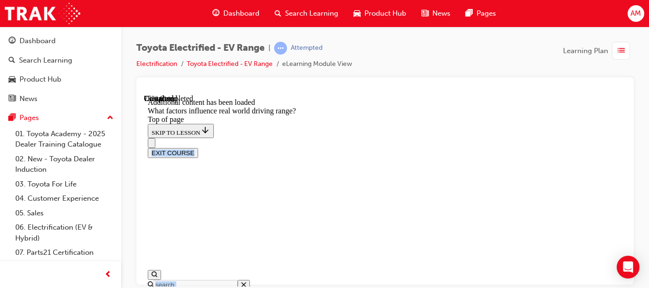
click at [458, 39] on div "Toyota Electrified - EV Range | Attempted Electrification Toyota Electrified - …" at bounding box center [385, 146] width 528 height 238
drag, startPoint x: 457, startPoint y: 105, endPoint x: 480, endPoint y: 143, distance: 44.3
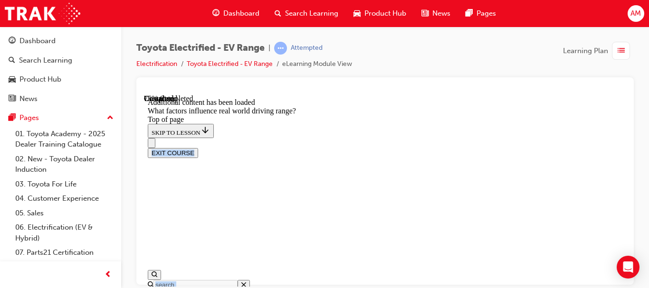
drag, startPoint x: 547, startPoint y: 134, endPoint x: 583, endPoint y: 144, distance: 37.5
drag, startPoint x: 481, startPoint y: 106, endPoint x: 521, endPoint y: 175, distance: 79.9
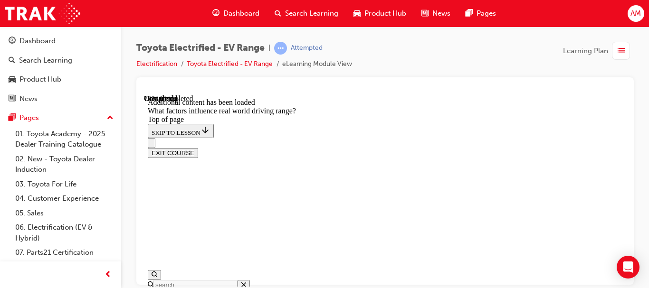
drag, startPoint x: 535, startPoint y: 148, endPoint x: 604, endPoint y: 127, distance: 72.0
click at [198, 148] on button "EXIT COURSE" at bounding box center [173, 153] width 50 height 10
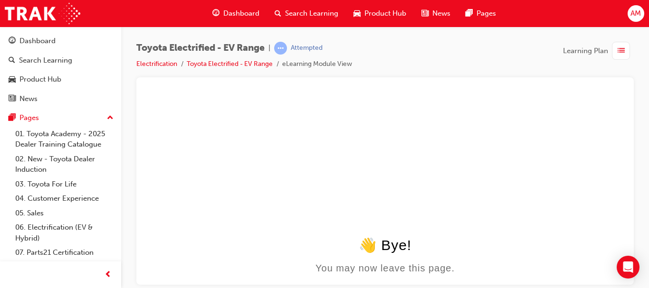
scroll to position [0, 0]
click at [589, 48] on span "Learning Plan" at bounding box center [585, 51] width 45 height 11
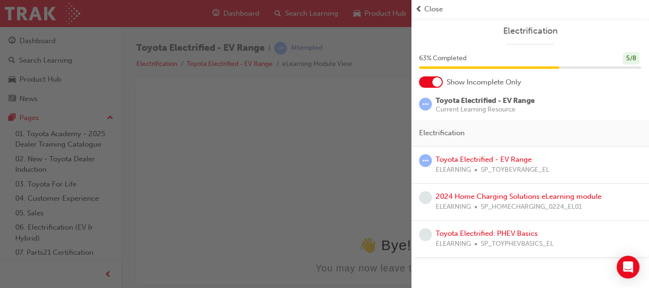
click at [426, 160] on span "learningRecordVerb_ATTEMPT-icon" at bounding box center [425, 160] width 13 height 13
click at [474, 98] on span "Toyota Electrified - EV Range" at bounding box center [485, 100] width 99 height 9
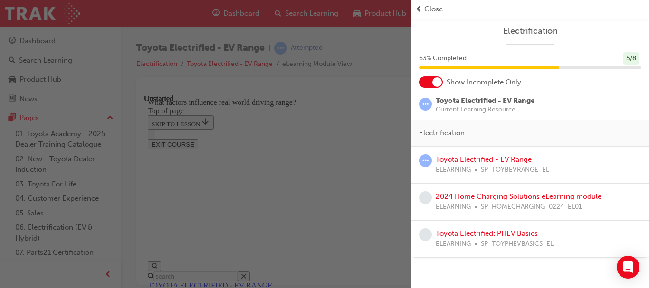
scroll to position [29, 0]
click at [315, 79] on div "button" at bounding box center [206, 144] width 412 height 288
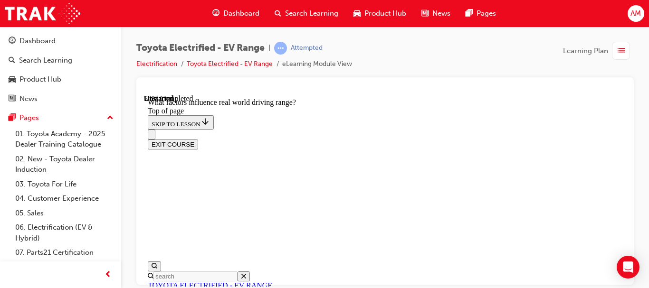
scroll to position [1302, 0]
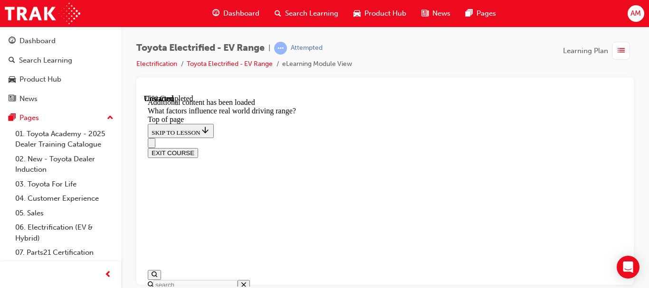
scroll to position [1536, 0]
drag, startPoint x: 438, startPoint y: 131, endPoint x: 372, endPoint y: 251, distance: 137.4
drag, startPoint x: 446, startPoint y: 131, endPoint x: 524, endPoint y: 267, distance: 156.7
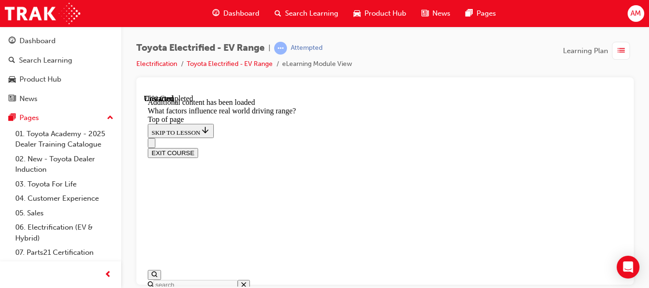
drag, startPoint x: 459, startPoint y: 131, endPoint x: 387, endPoint y: 258, distance: 146.2
drag, startPoint x: 458, startPoint y: 131, endPoint x: 383, endPoint y: 255, distance: 144.3
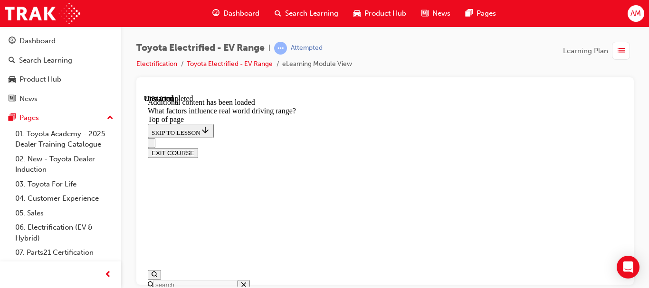
scroll to position [1536, 0]
drag, startPoint x: 460, startPoint y: 130, endPoint x: 383, endPoint y: 257, distance: 148.7
drag, startPoint x: 473, startPoint y: 130, endPoint x: 554, endPoint y: 257, distance: 150.2
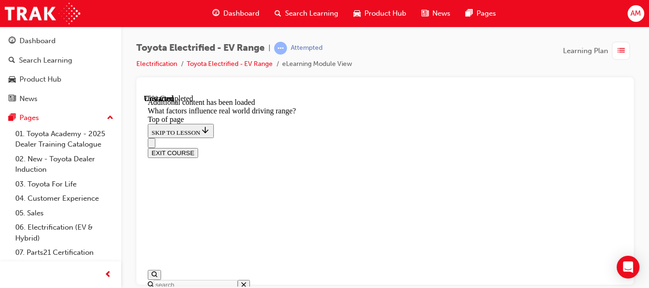
drag, startPoint x: 459, startPoint y: 128, endPoint x: 538, endPoint y: 251, distance: 146.2
drag, startPoint x: 459, startPoint y: 129, endPoint x: 538, endPoint y: 261, distance: 154.0
drag, startPoint x: 475, startPoint y: 124, endPoint x: 555, endPoint y: 251, distance: 150.1
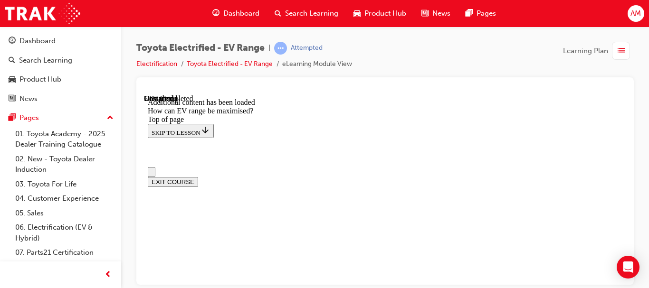
scroll to position [57, 0]
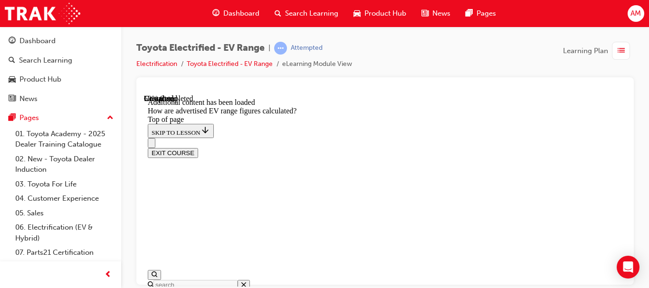
scroll to position [700, 0]
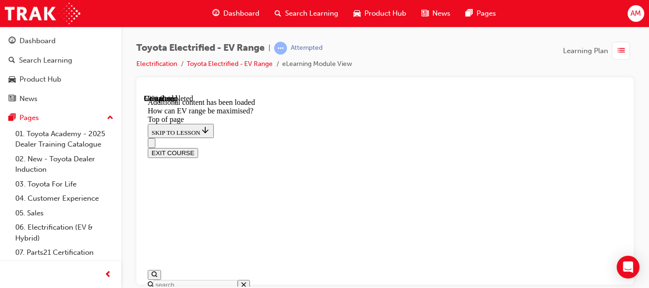
scroll to position [600, 0]
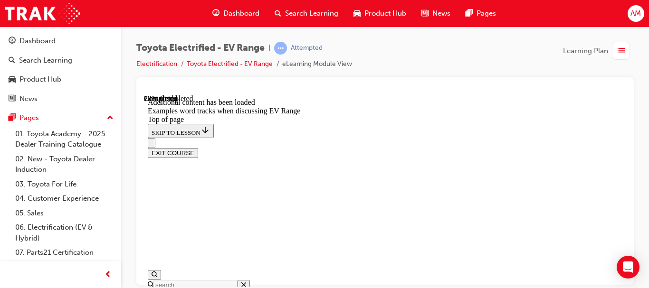
scroll to position [600, 0]
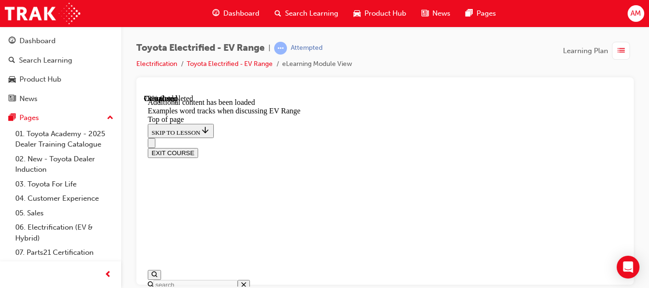
scroll to position [1294, 0]
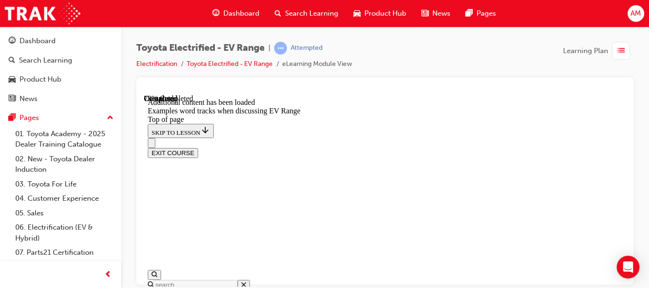
scroll to position [1389, 0]
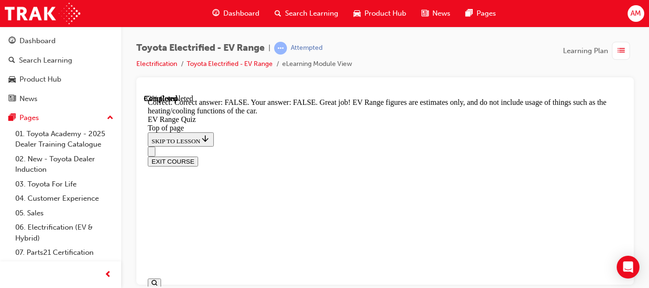
scroll to position [345, 0]
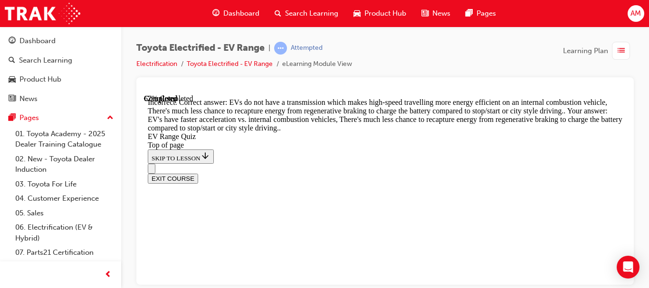
scroll to position [480, 0]
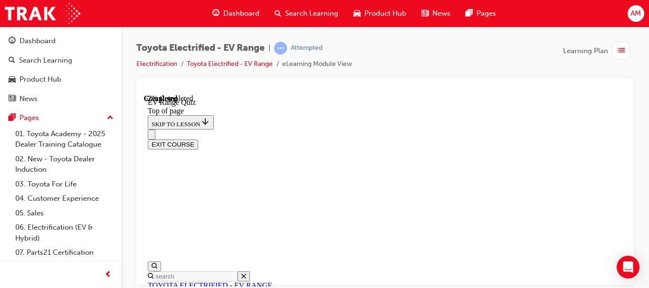
scroll to position [362, 0]
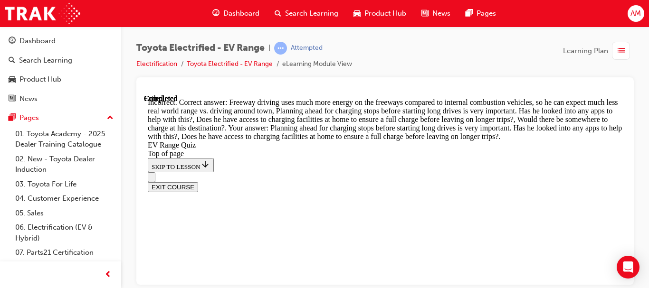
scroll to position [404, 0]
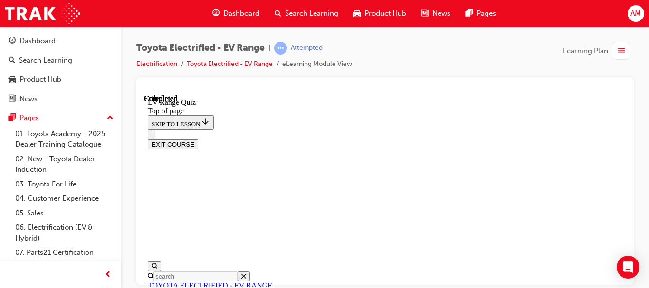
scroll to position [295, 0]
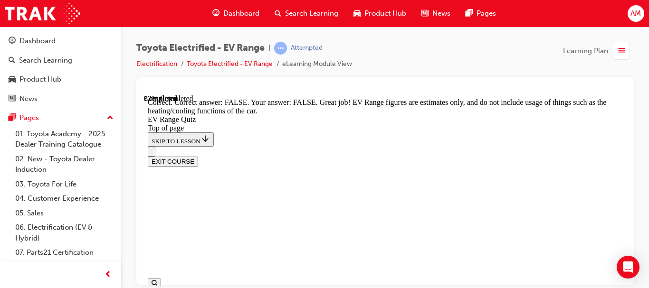
scroll to position [345, 0]
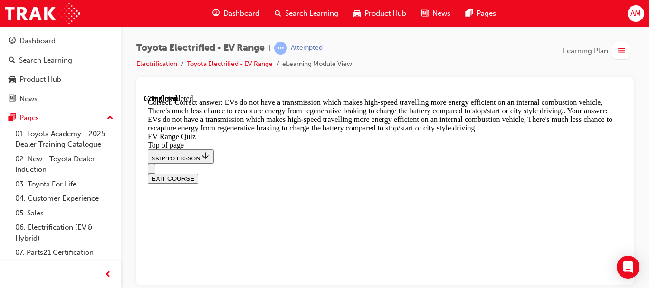
scroll to position [480, 0]
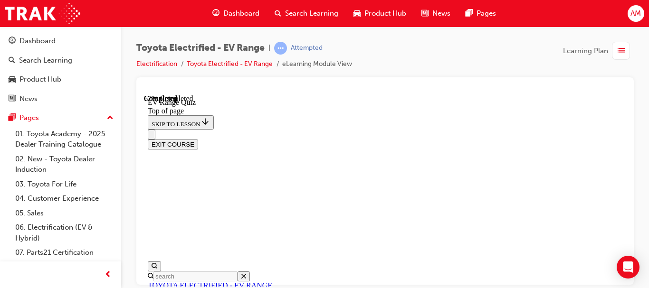
scroll to position [219, 0]
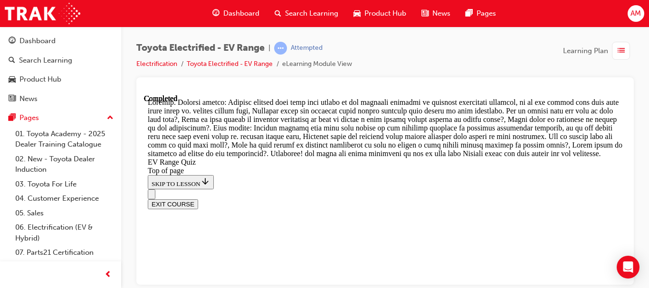
scroll to position [616, 0]
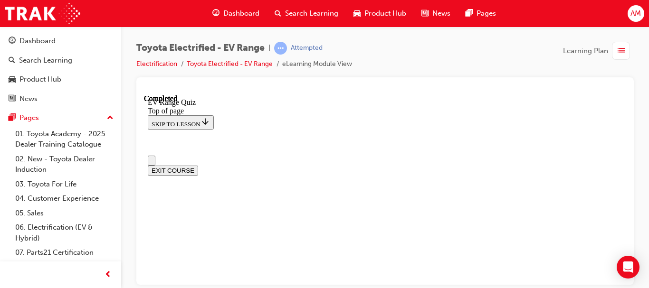
scroll to position [0, 0]
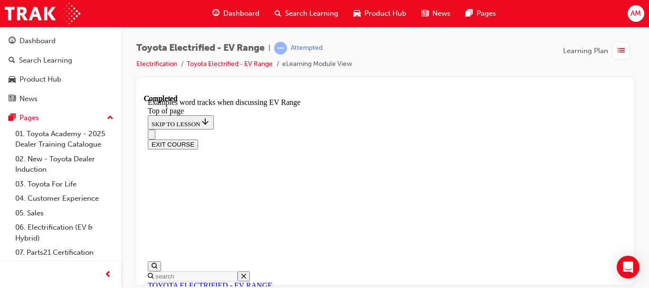
scroll to position [1765, 0]
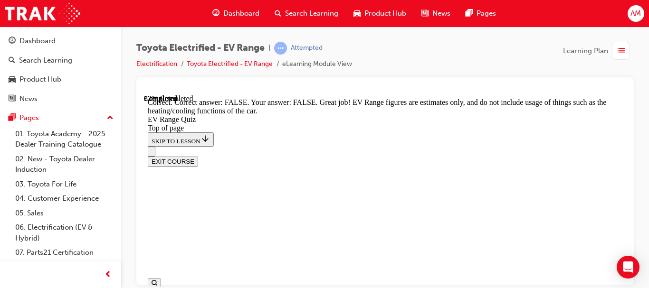
scroll to position [345, 0]
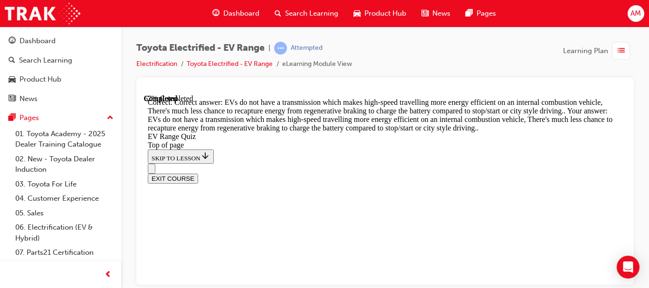
scroll to position [480, 0]
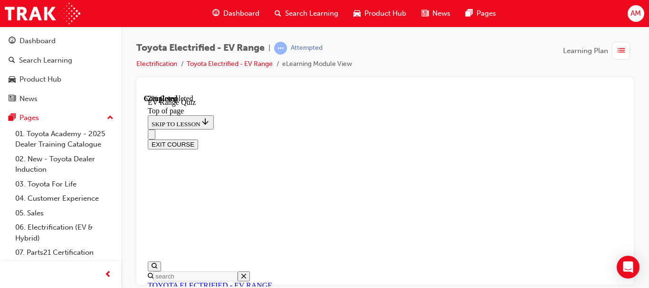
scroll to position [219, 0]
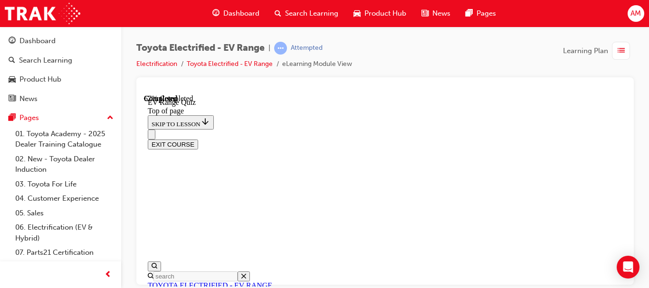
scroll to position [504, 0]
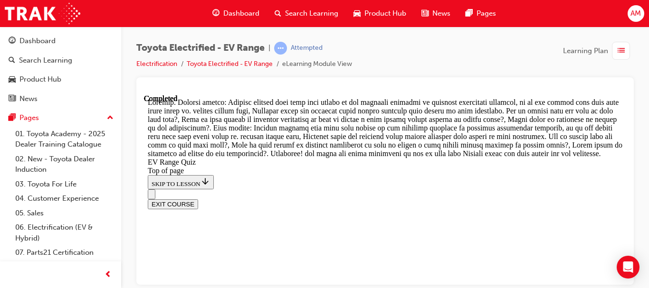
scroll to position [616, 0]
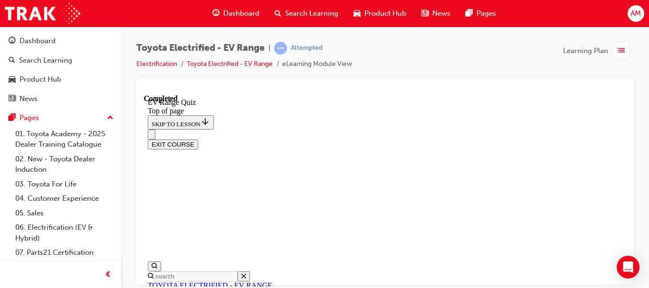
scroll to position [152, 0]
click at [155, 129] on button "Close navigation menu" at bounding box center [152, 134] width 8 height 10
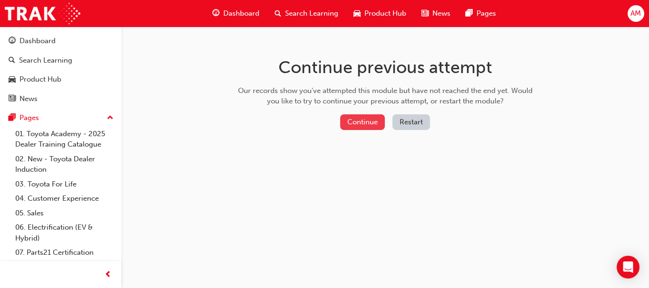
click at [360, 124] on button "Continue" at bounding box center [362, 123] width 45 height 16
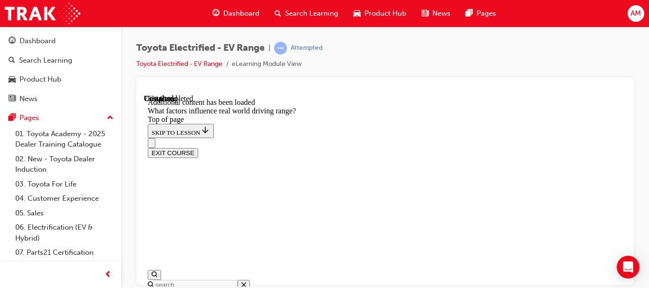
scroll to position [152, 0]
drag, startPoint x: 504, startPoint y: 188, endPoint x: 501, endPoint y: 183, distance: 6.2
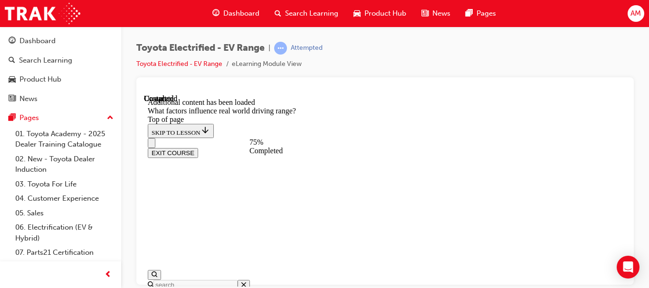
scroll to position [570, 0]
drag, startPoint x: 436, startPoint y: 146, endPoint x: 512, endPoint y: 262, distance: 139.3
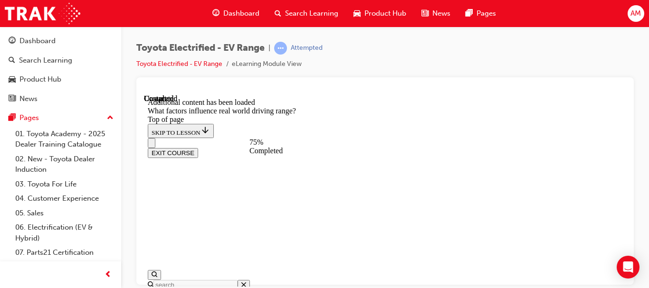
drag, startPoint x: 443, startPoint y: 152, endPoint x: 370, endPoint y: 270, distance: 139.4
drag, startPoint x: 434, startPoint y: 144, endPoint x: 362, endPoint y: 269, distance: 145.4
drag, startPoint x: 441, startPoint y: 143, endPoint x: 520, endPoint y: 270, distance: 149.8
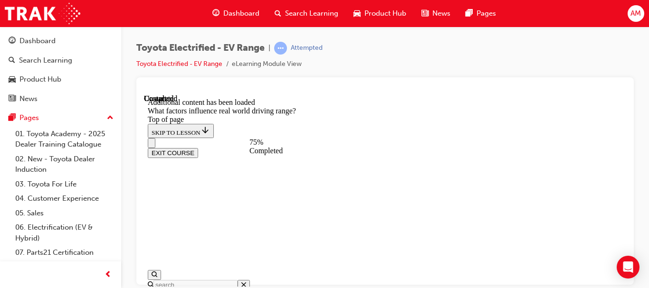
drag, startPoint x: 441, startPoint y: 147, endPoint x: 520, endPoint y: 242, distance: 123.6
drag, startPoint x: 445, startPoint y: 139, endPoint x: 524, endPoint y: 266, distance: 148.8
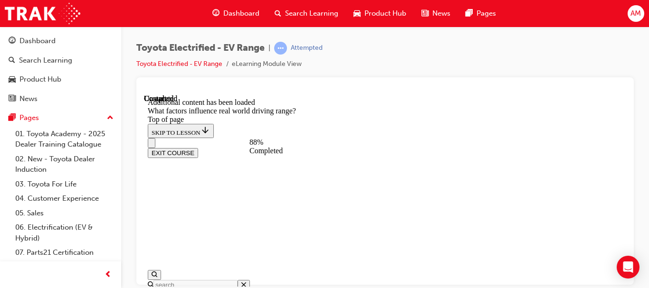
scroll to position [1689, 0]
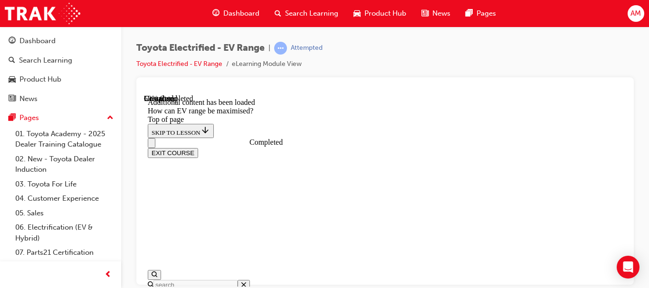
scroll to position [932, 0]
click at [545, 138] on div "EXIT COURSE" at bounding box center [382, 148] width 468 height 20
click at [544, 138] on div "EXIT COURSE" at bounding box center [382, 148] width 468 height 20
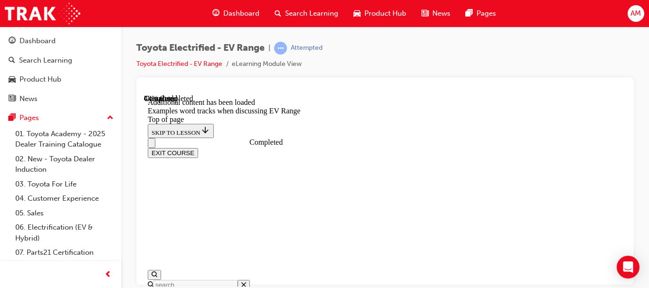
scroll to position [1060, 0]
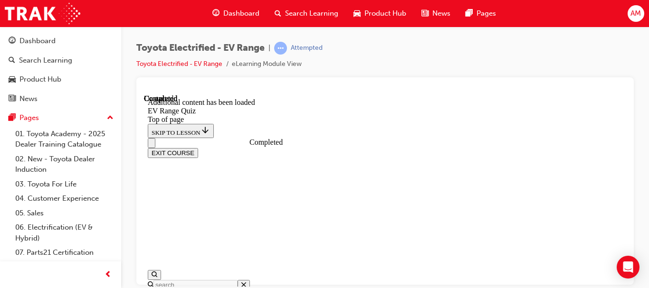
drag, startPoint x: 368, startPoint y: 204, endPoint x: 391, endPoint y: 226, distance: 31.6
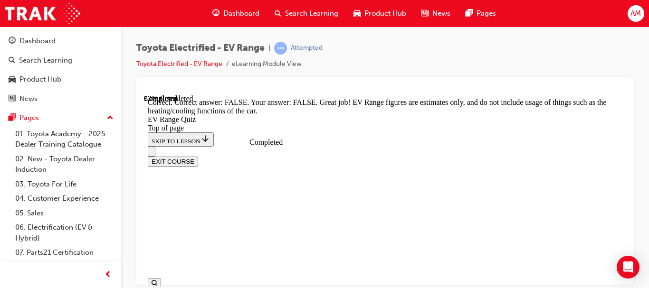
scroll to position [345, 0]
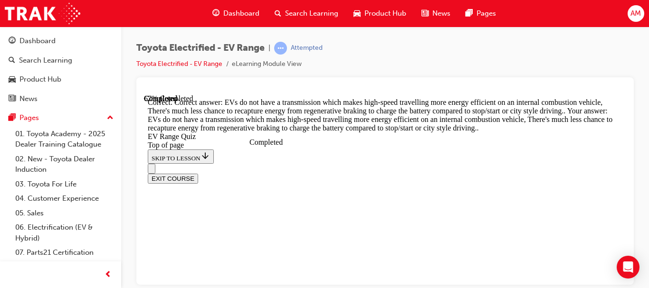
scroll to position [480, 0]
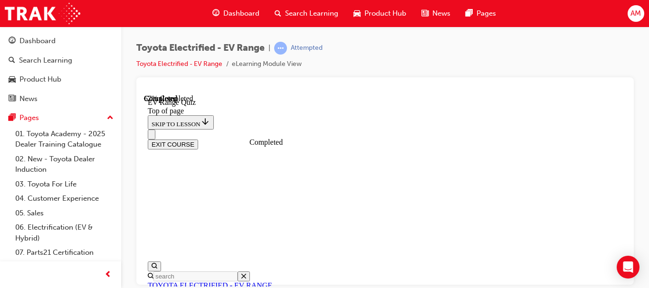
scroll to position [314, 0]
drag, startPoint x: 366, startPoint y: 128, endPoint x: 369, endPoint y: 165, distance: 37.2
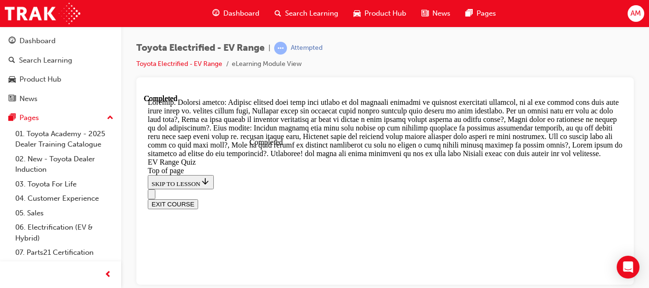
scroll to position [616, 0]
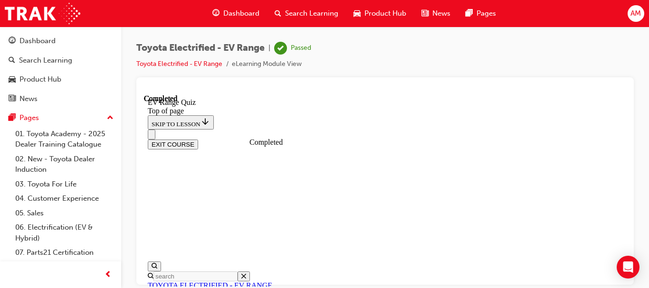
click at [198, 139] on button "EXIT COURSE" at bounding box center [173, 144] width 50 height 10
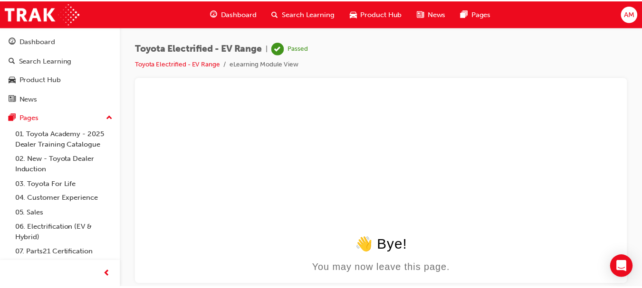
scroll to position [0, 0]
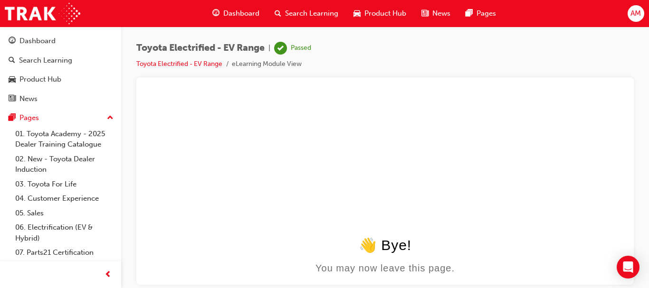
click at [240, 13] on span "Dashboard" at bounding box center [241, 13] width 36 height 11
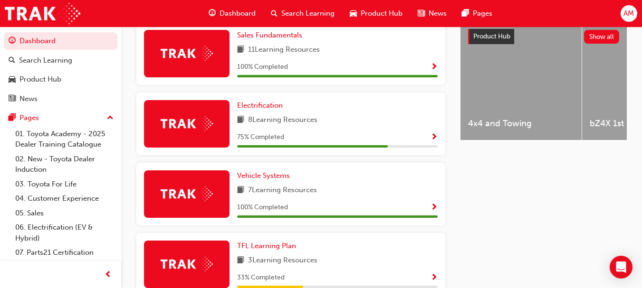
scroll to position [363, 0]
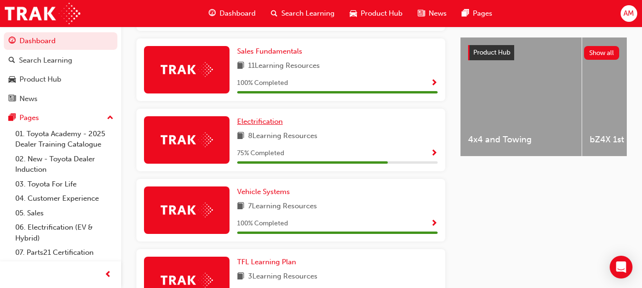
click at [261, 126] on span "Electrification" at bounding box center [260, 121] width 46 height 9
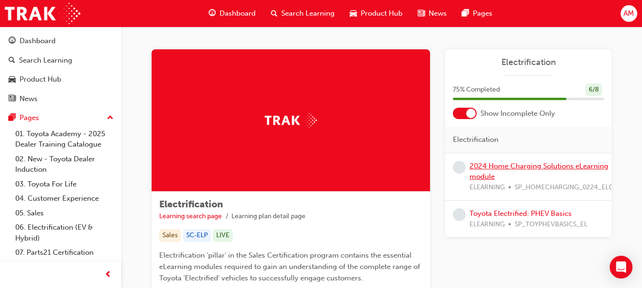
click at [523, 165] on link "2024 Home Charging Solutions eLearning module" at bounding box center [539, 171] width 139 height 19
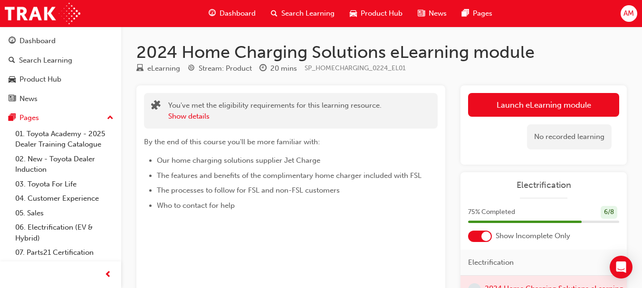
click at [561, 102] on link "Launch eLearning module" at bounding box center [543, 105] width 151 height 24
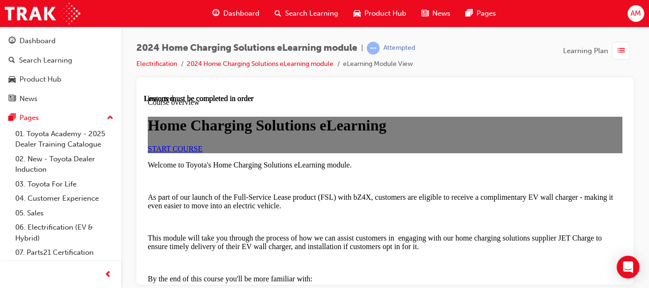
scroll to position [143, 0]
click at [202, 144] on span "START COURSE" at bounding box center [175, 148] width 55 height 8
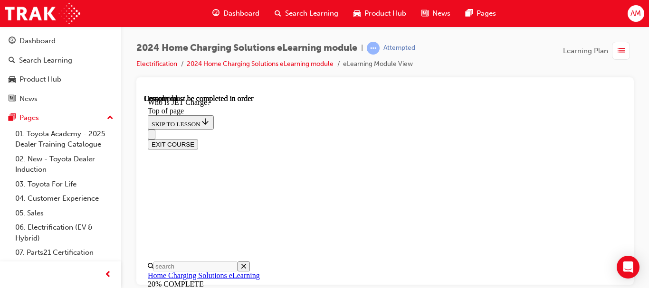
scroll to position [268, 0]
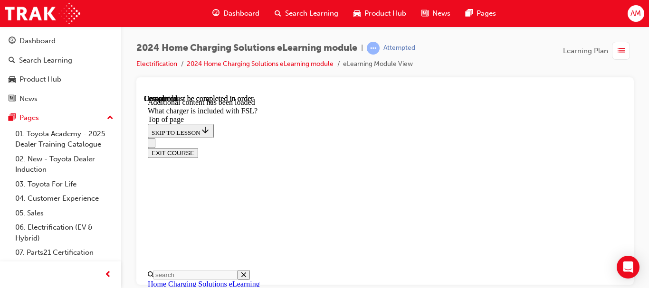
scroll to position [1582, 0]
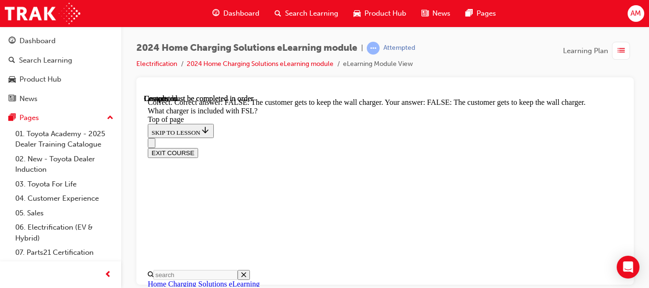
scroll to position [1737, 0]
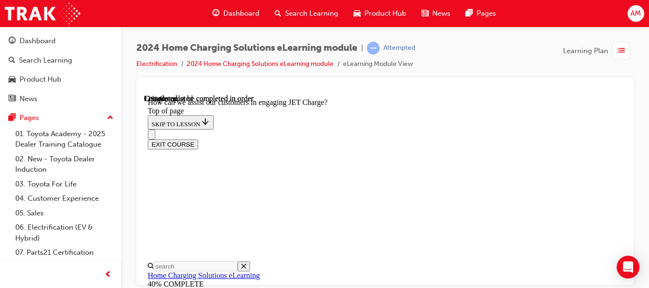
scroll to position [267, 0]
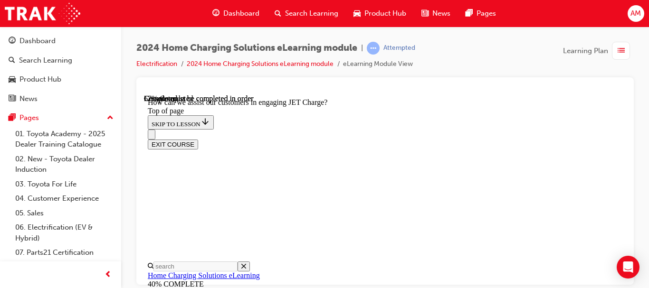
scroll to position [2331, 0]
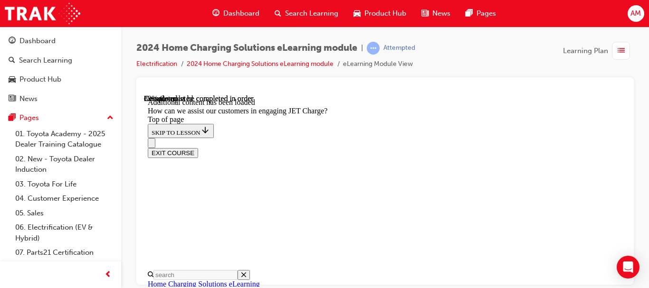
scroll to position [2518, 0]
drag, startPoint x: 407, startPoint y: 213, endPoint x: 411, endPoint y: 220, distance: 7.0
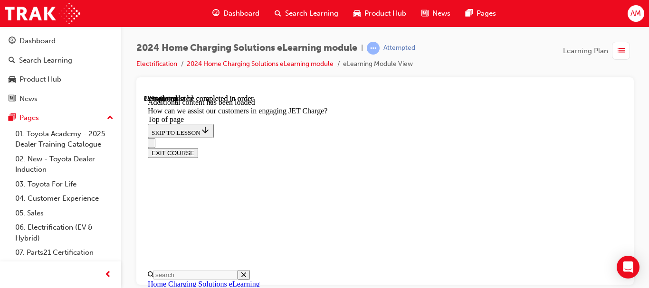
scroll to position [2847, 0]
drag, startPoint x: 403, startPoint y: 124, endPoint x: 503, endPoint y: 154, distance: 104.6
drag, startPoint x: 393, startPoint y: 139, endPoint x: 491, endPoint y: 221, distance: 128.5
drag, startPoint x: 398, startPoint y: 141, endPoint x: 497, endPoint y: 141, distance: 98.8
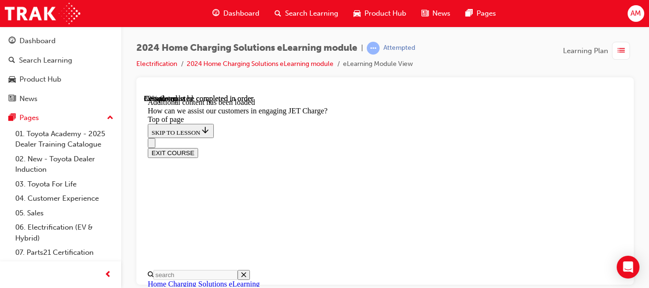
drag, startPoint x: 402, startPoint y: 148, endPoint x: 500, endPoint y: 149, distance: 98.4
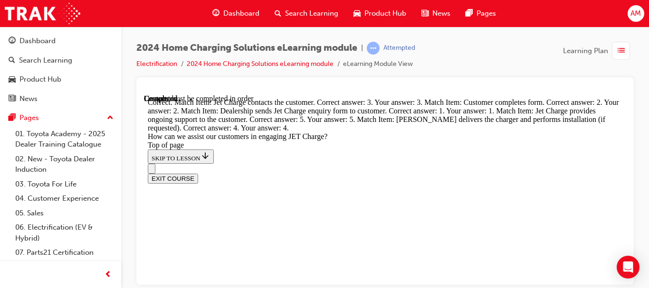
scroll to position [3153, 0]
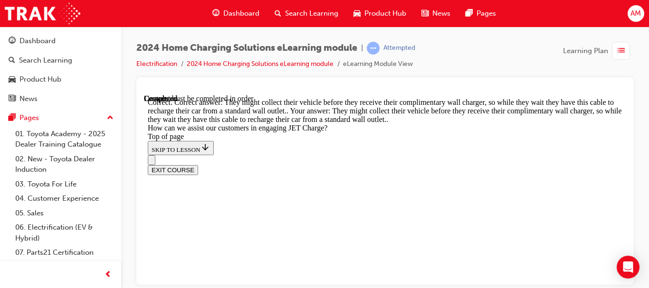
scroll to position [3407, 0]
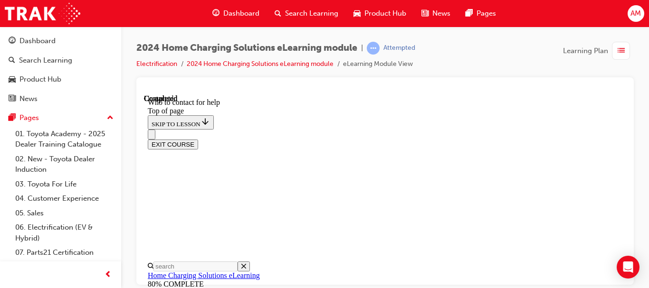
scroll to position [1430, 0]
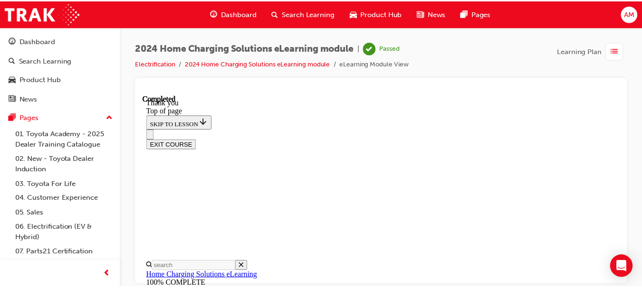
scroll to position [518, 0]
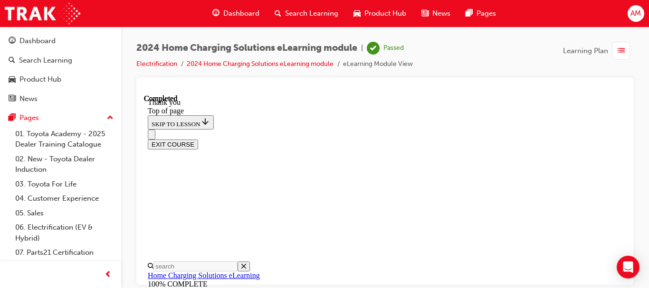
click at [618, 49] on span "list-icon" at bounding box center [621, 51] width 7 height 12
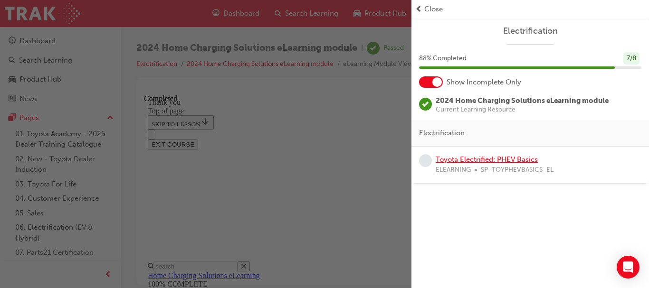
click at [475, 160] on link "Toyota Electrified: PHEV Basics" at bounding box center [487, 159] width 102 height 9
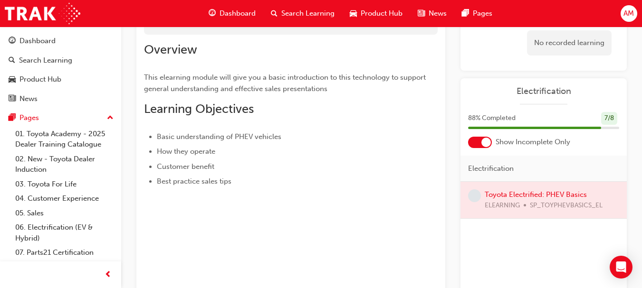
scroll to position [95, 0]
click at [529, 193] on div at bounding box center [544, 199] width 166 height 37
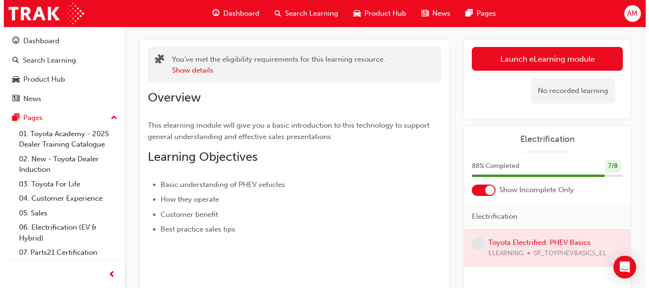
scroll to position [0, 0]
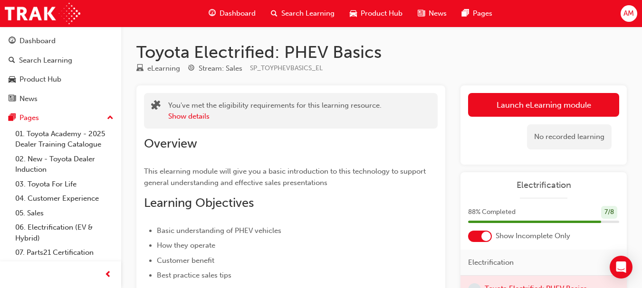
click at [543, 106] on link "Launch eLearning module" at bounding box center [543, 105] width 151 height 24
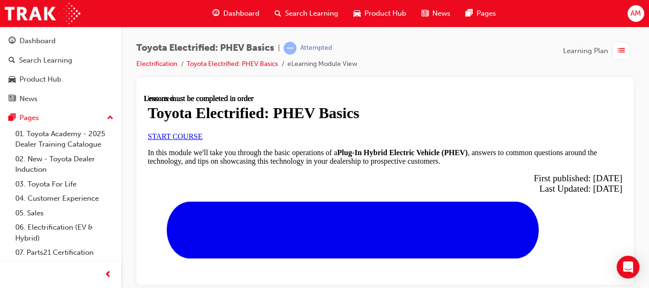
scroll to position [95, 0]
click at [202, 140] on span "START COURSE" at bounding box center [175, 136] width 55 height 8
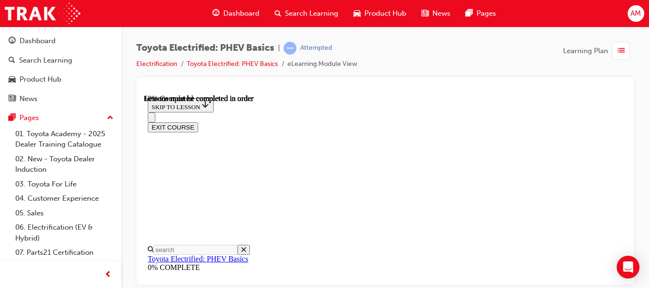
scroll to position [695, 0]
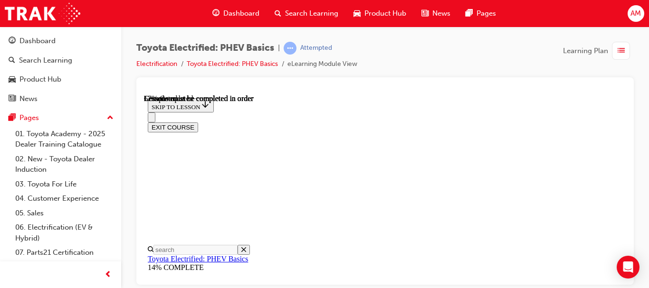
scroll to position [220, 0]
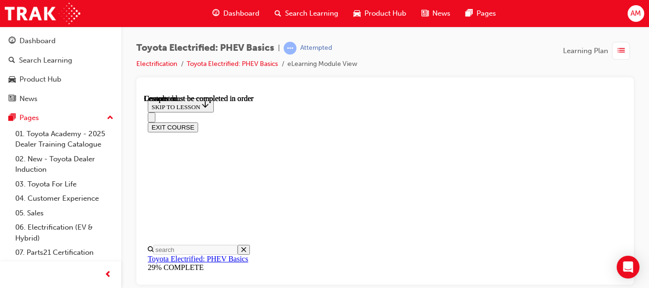
scroll to position [489, 0]
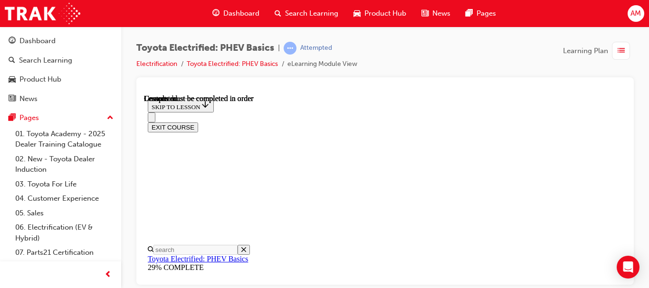
scroll to position [384, 0]
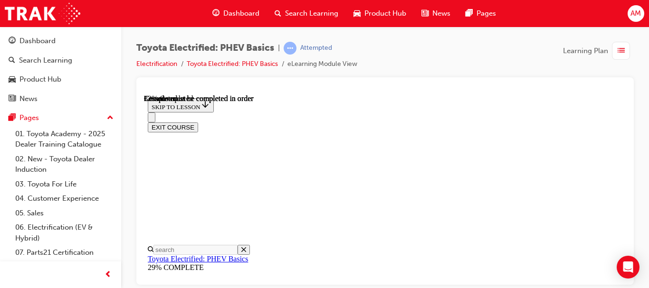
scroll to position [309, 0]
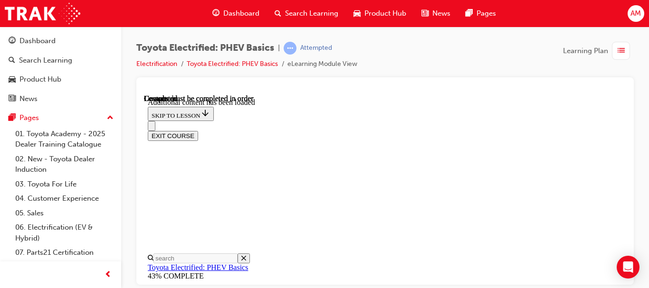
scroll to position [371, 0]
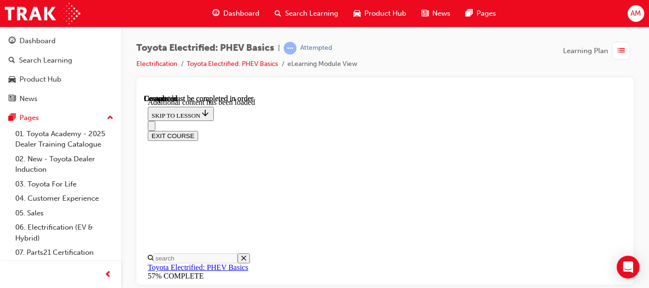
scroll to position [1027, 0]
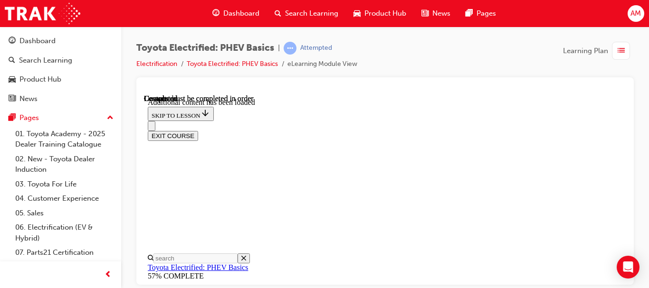
scroll to position [1835, 0]
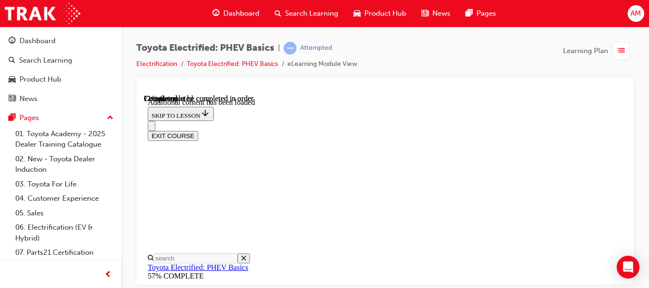
scroll to position [630, 0]
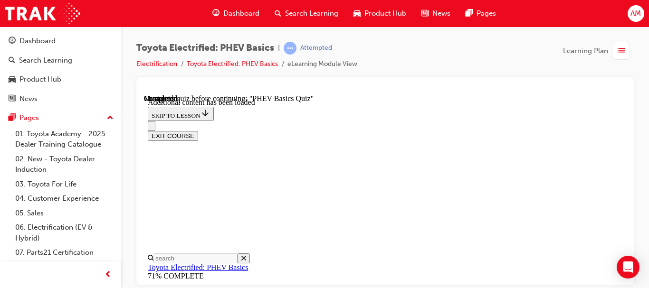
radio input "true"
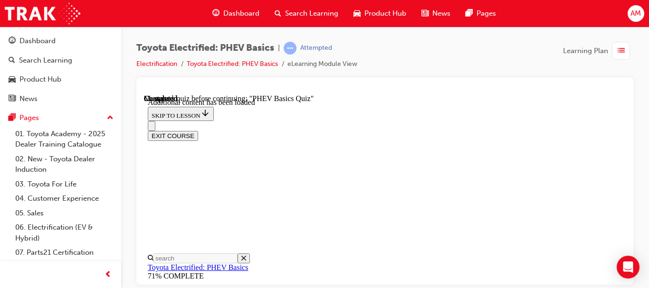
scroll to position [213, 0]
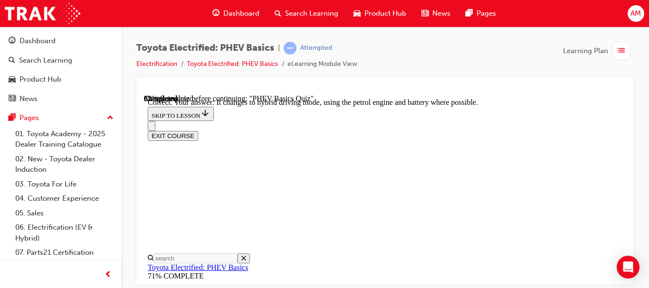
scroll to position [276, 0]
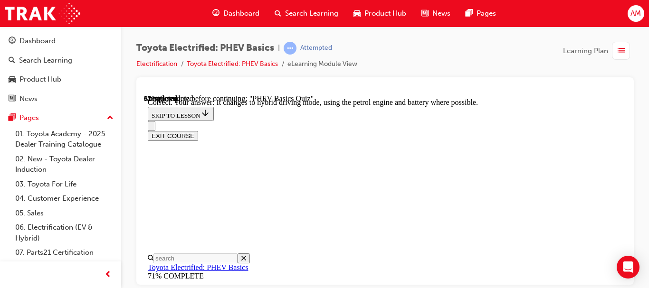
radio input "true"
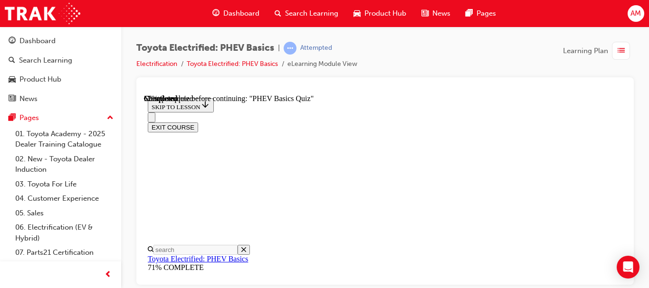
scroll to position [166, 0]
radio input "true"
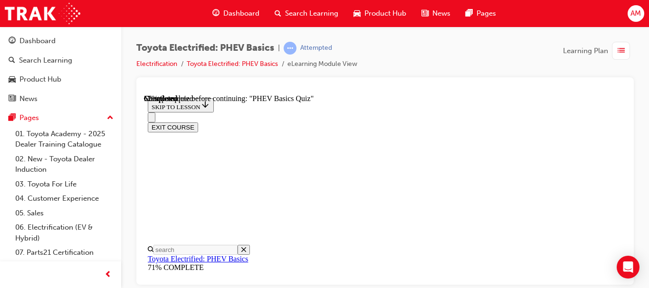
drag, startPoint x: 368, startPoint y: 208, endPoint x: 375, endPoint y: 194, distance: 15.7
radio input "true"
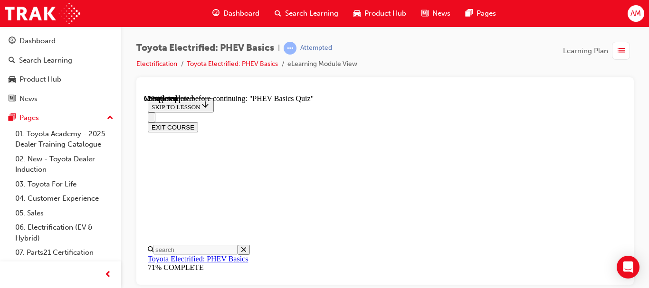
radio input "true"
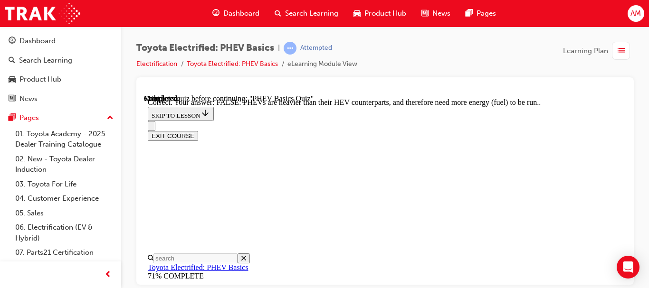
scroll to position [373, 0]
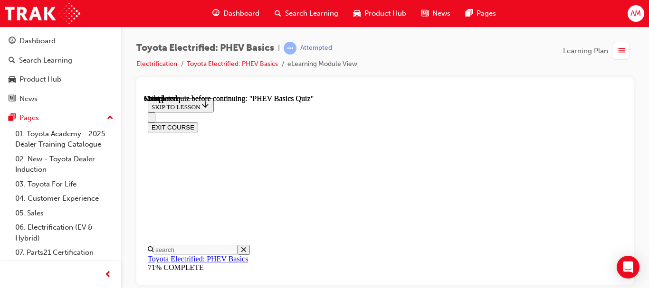
scroll to position [324, 0]
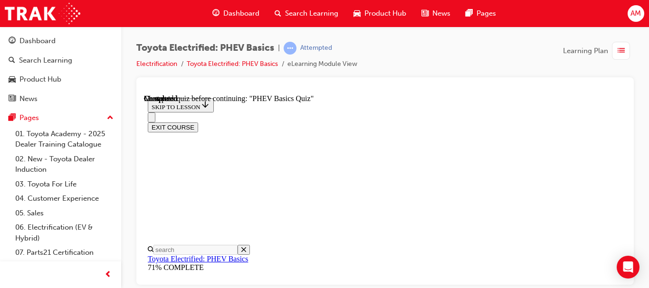
radio input "true"
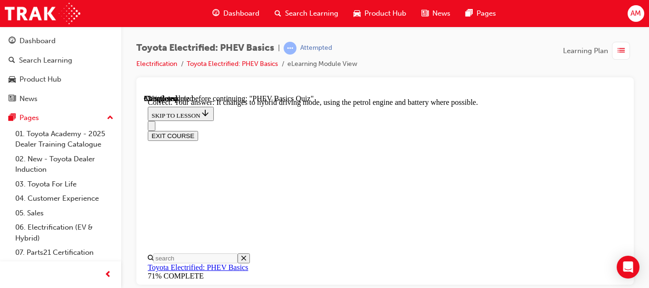
scroll to position [276, 0]
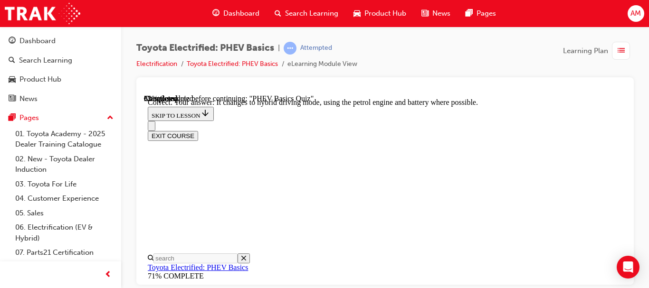
radio input "true"
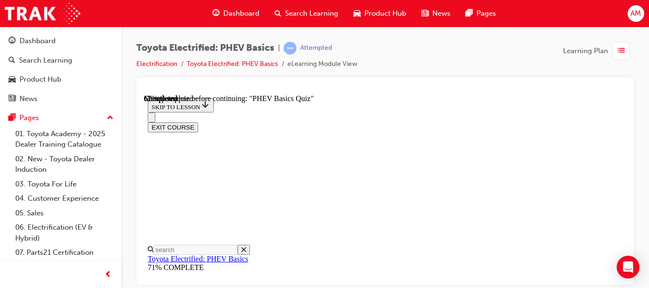
scroll to position [213, 0]
radio input "true"
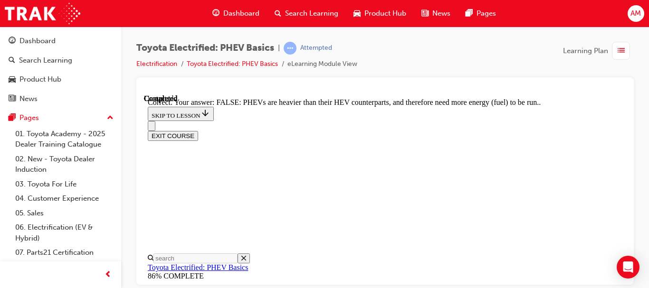
scroll to position [373, 0]
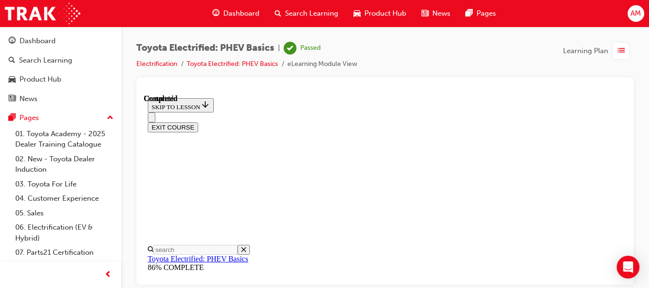
scroll to position [324, 0]
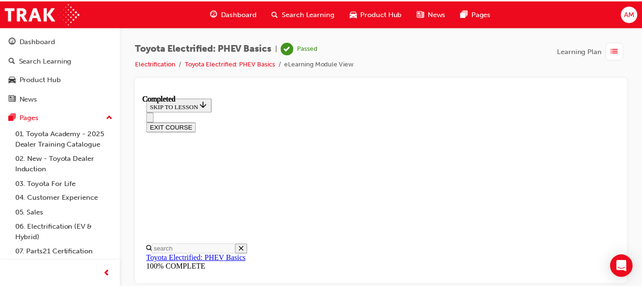
scroll to position [0, 0]
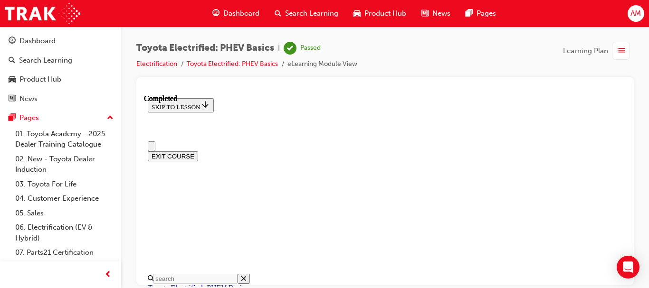
click at [620, 47] on span "list-icon" at bounding box center [621, 51] width 7 height 12
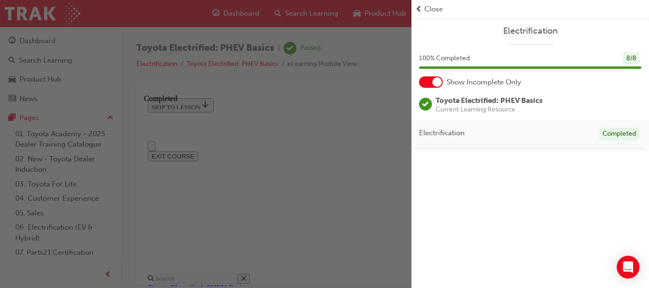
click at [345, 115] on div "button" at bounding box center [206, 144] width 412 height 288
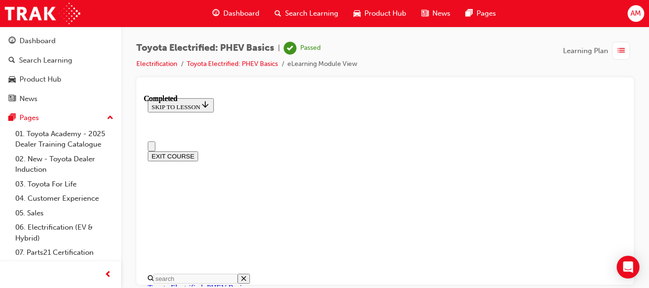
click at [244, 10] on span "Dashboard" at bounding box center [241, 13] width 36 height 11
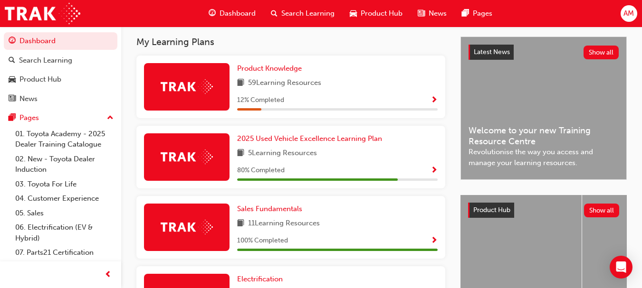
scroll to position [221, 0]
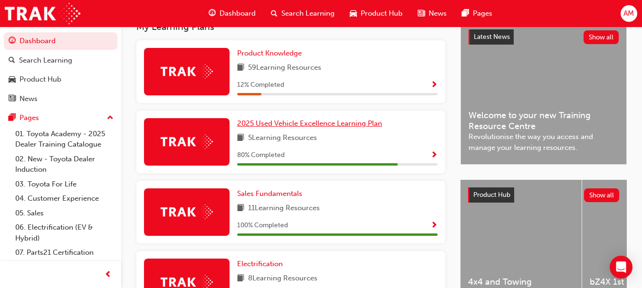
click at [297, 128] on span "2025 Used Vehicle Excellence Learning Plan" at bounding box center [309, 123] width 145 height 9
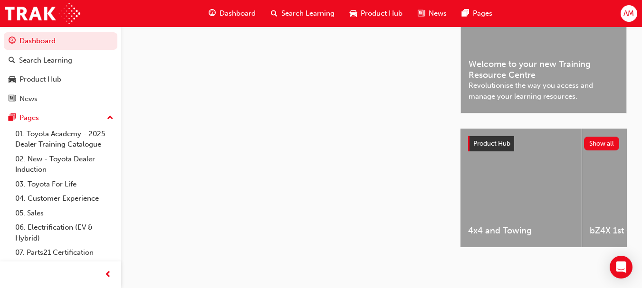
scroll to position [279, 0]
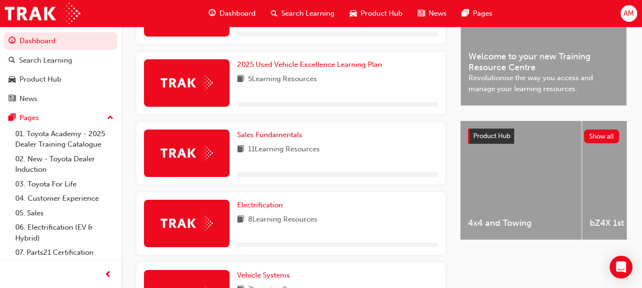
click at [236, 10] on span "Dashboard" at bounding box center [238, 13] width 36 height 11
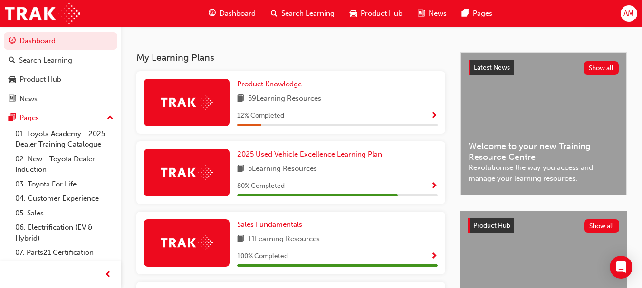
scroll to position [173, 0]
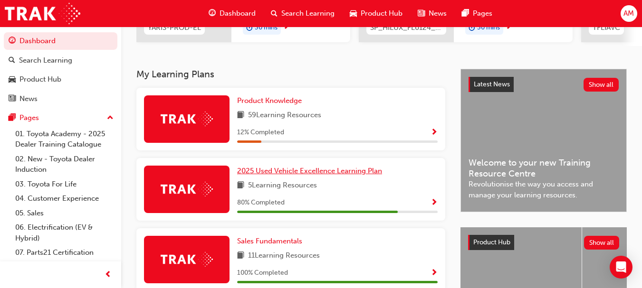
click at [302, 174] on span "2025 Used Vehicle Excellence Learning Plan" at bounding box center [309, 171] width 145 height 9
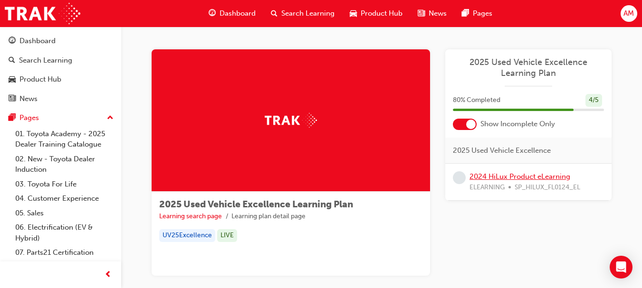
click at [520, 177] on link "2024 HiLux Product eLearning" at bounding box center [520, 177] width 101 height 9
